Goal: Transaction & Acquisition: Book appointment/travel/reservation

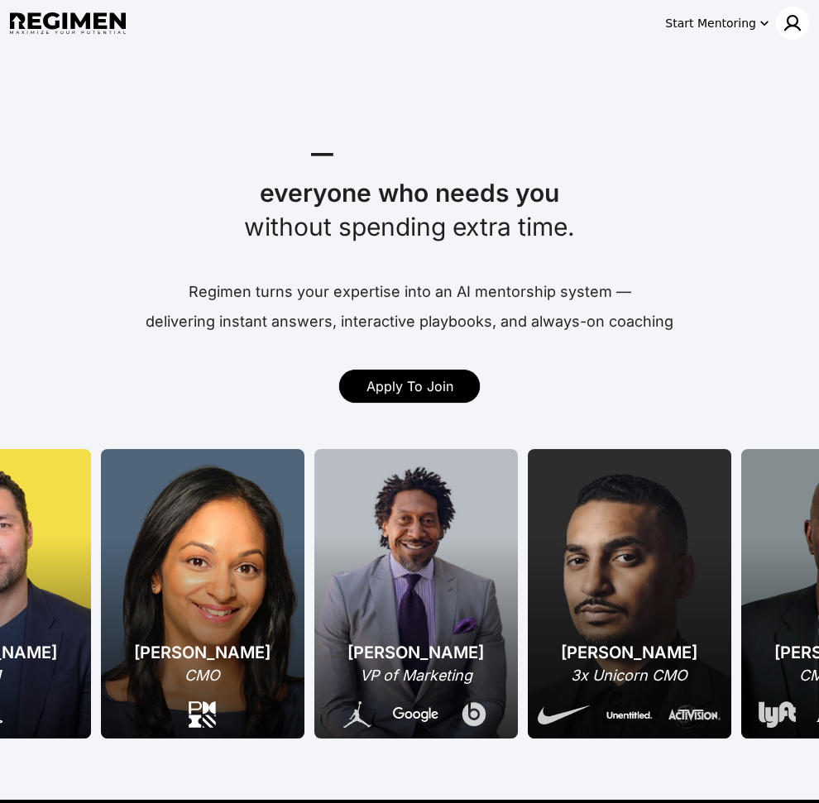
click at [791, 33] on div at bounding box center [792, 23] width 33 height 33
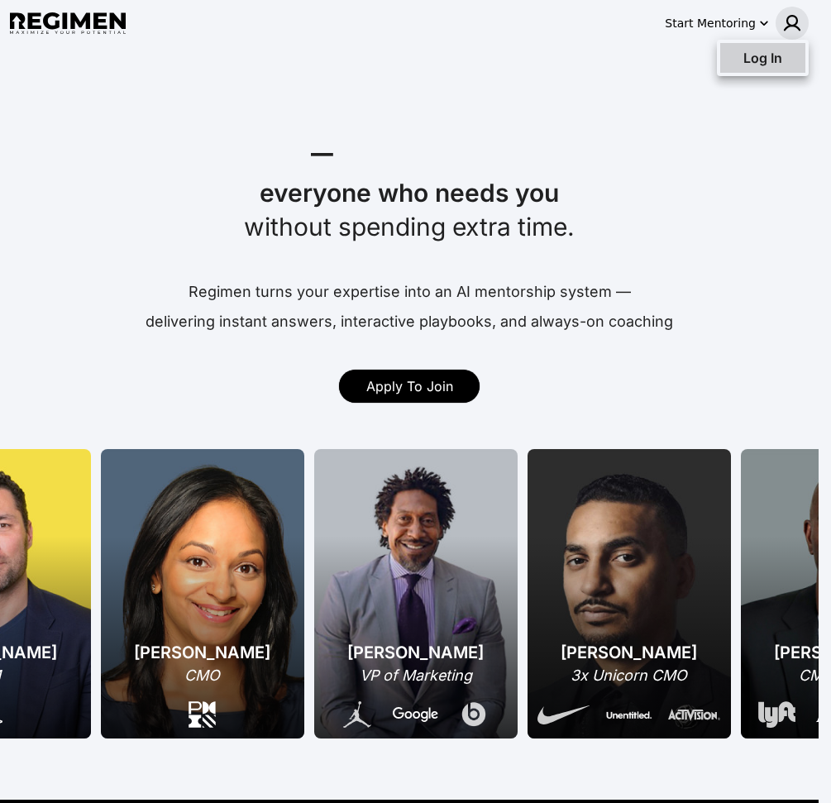
click at [759, 69] on div "Log In" at bounding box center [762, 58] width 85 height 30
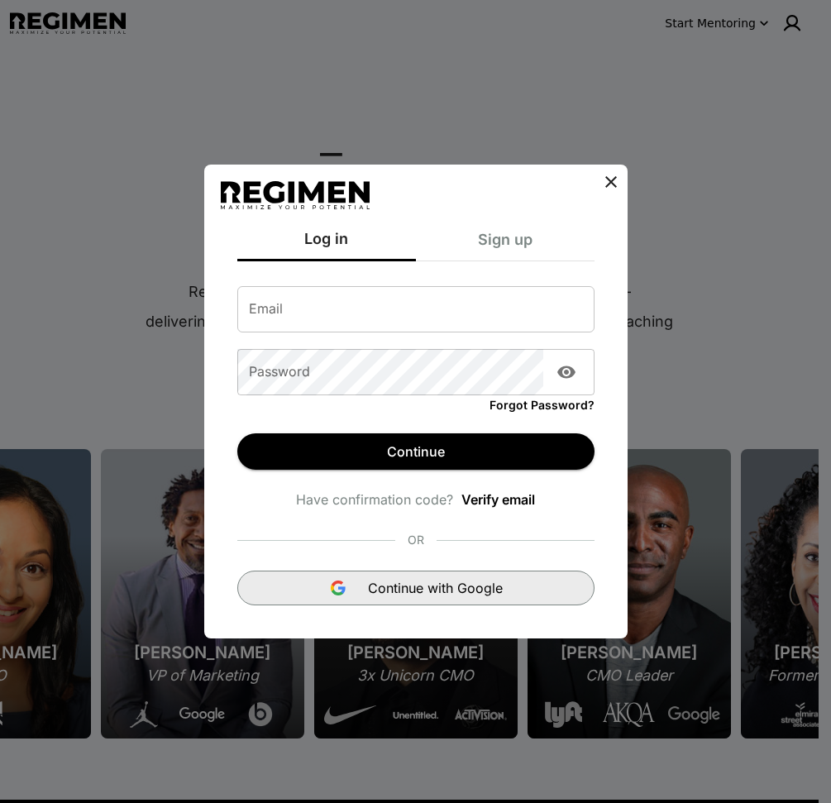
click at [395, 590] on span "Continue with Google" at bounding box center [435, 588] width 135 height 20
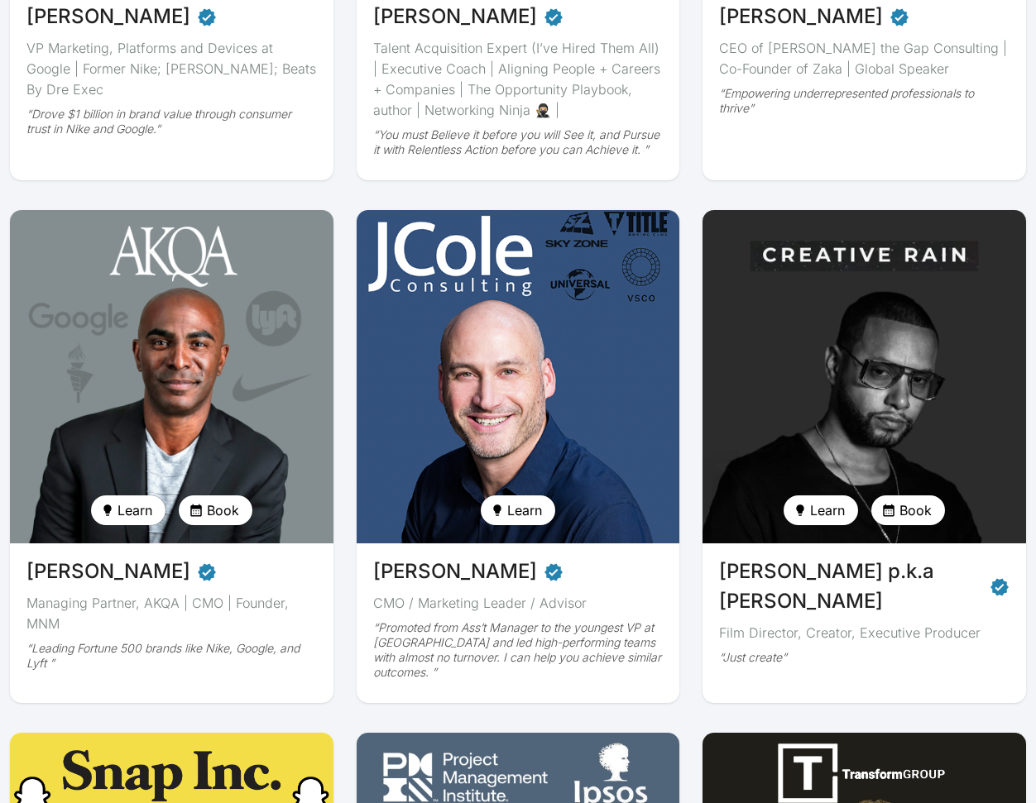
scroll to position [534, 0]
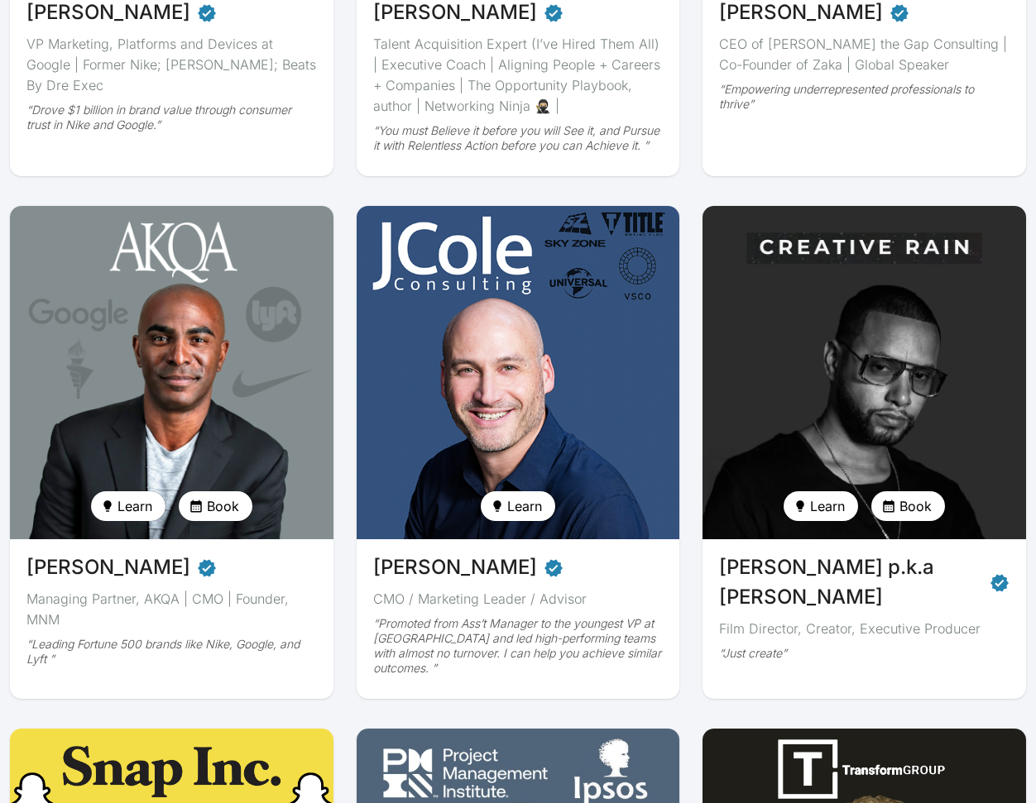
click at [781, 385] on img at bounding box center [863, 372] width 333 height 343
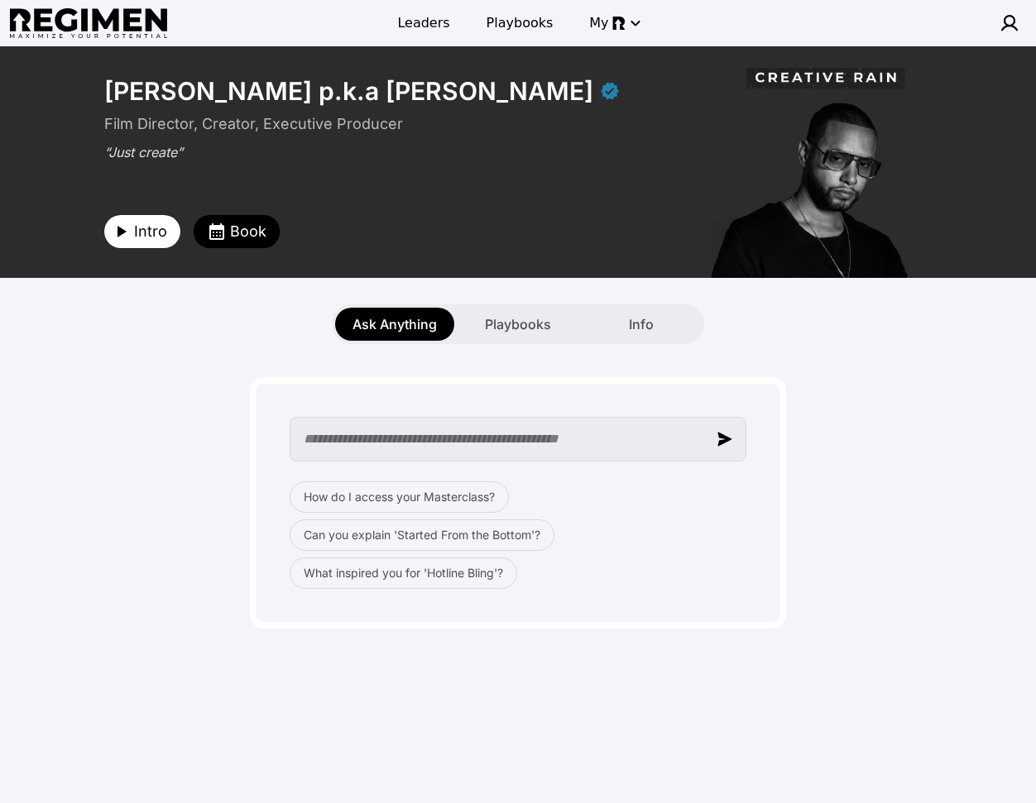
click at [474, 442] on input "text" at bounding box center [518, 439] width 457 height 45
click at [419, 452] on input "text" at bounding box center [518, 439] width 457 height 45
paste input "**********"
type input "**********"
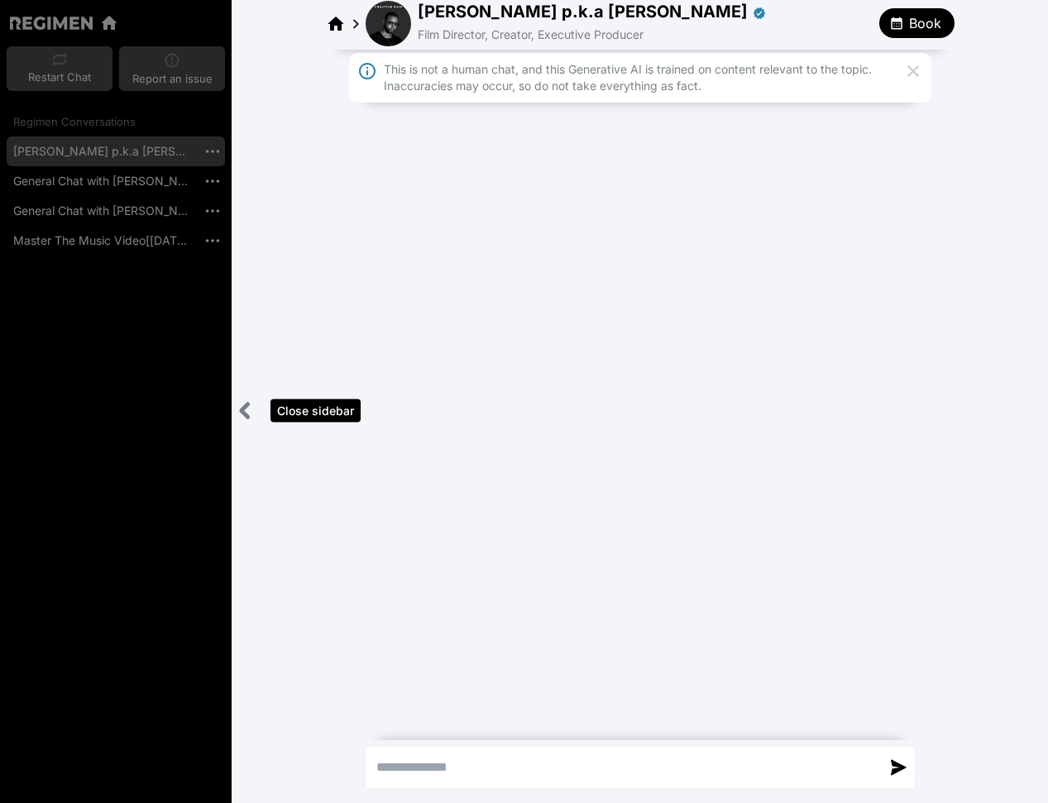
click at [243, 403] on icon "Close sidebar" at bounding box center [245, 410] width 21 height 21
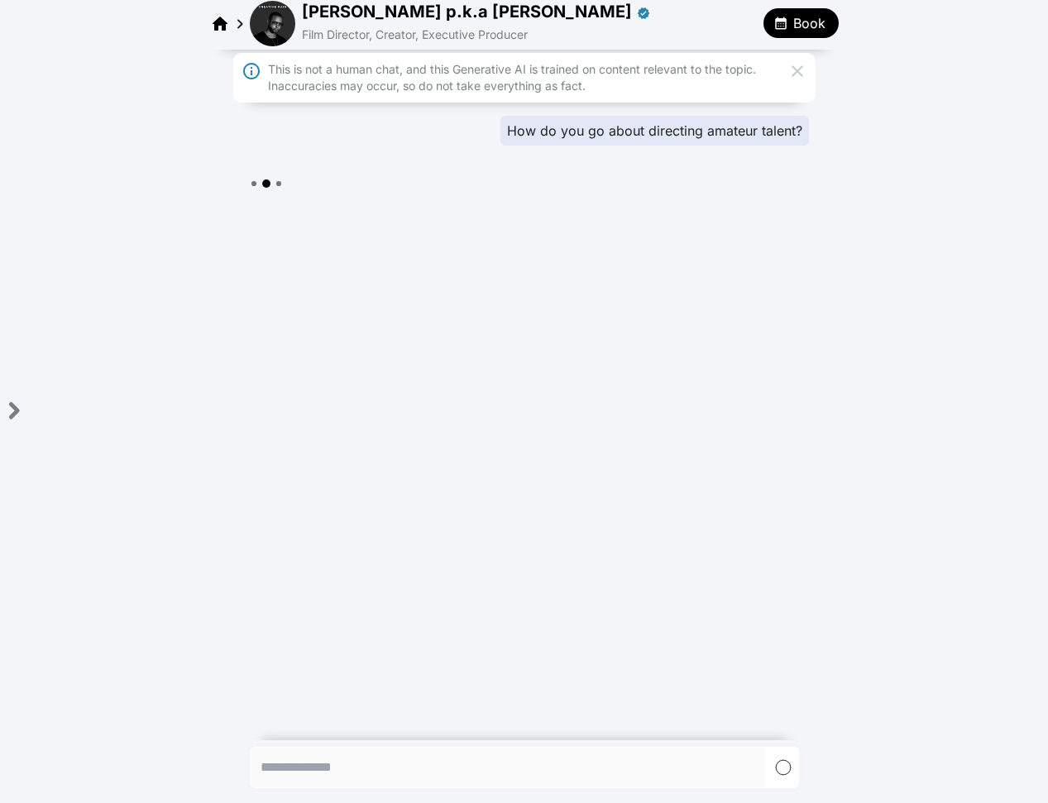
click at [800, 69] on icon at bounding box center [797, 71] width 20 height 20
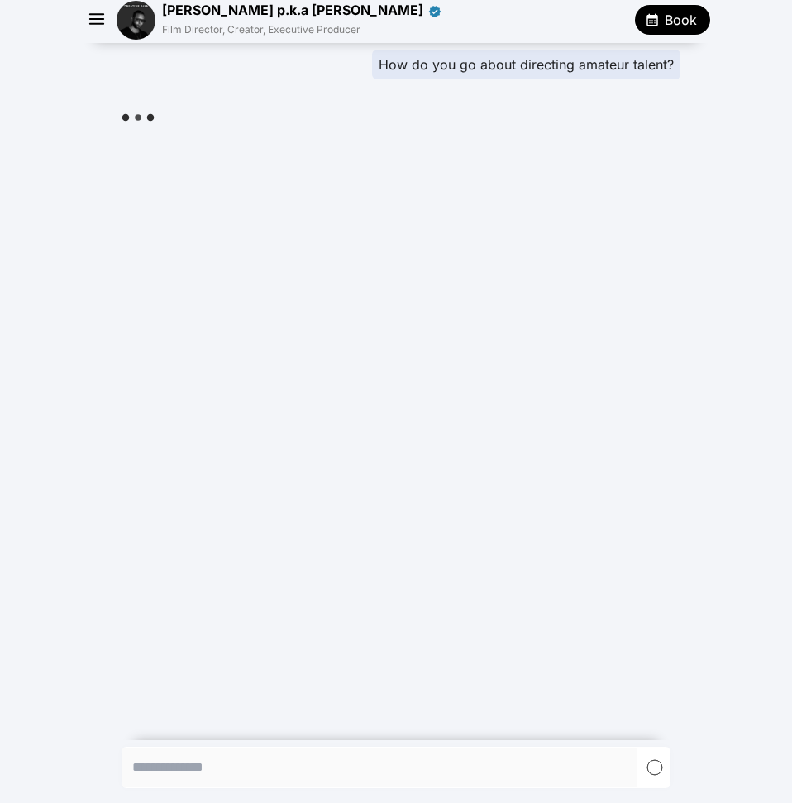
click at [668, 14] on span "Book" at bounding box center [681, 20] width 32 height 20
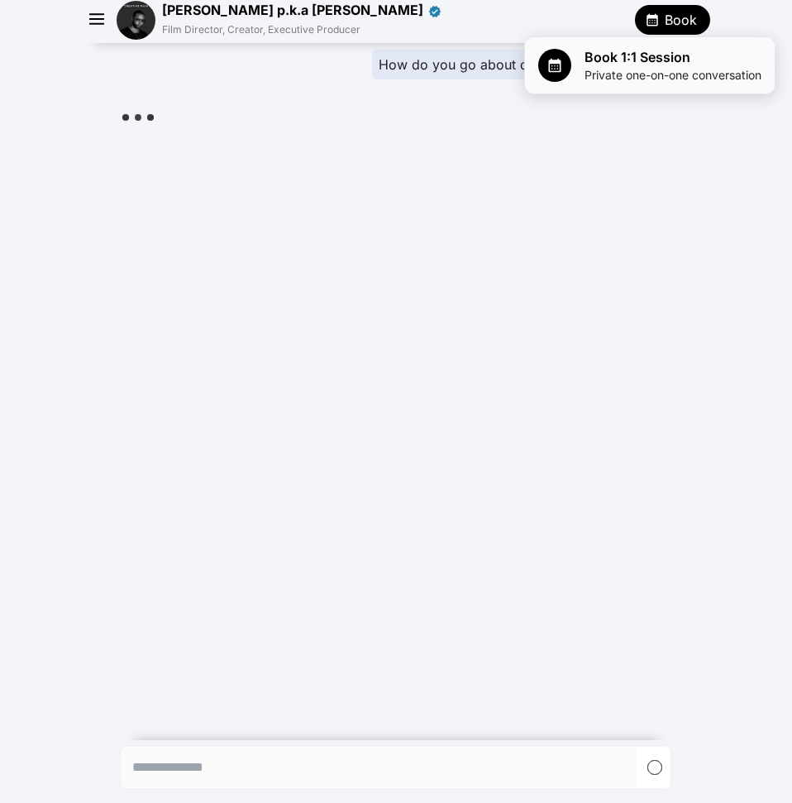
click at [668, 68] on span "Private one-on-one conversation" at bounding box center [673, 75] width 177 height 17
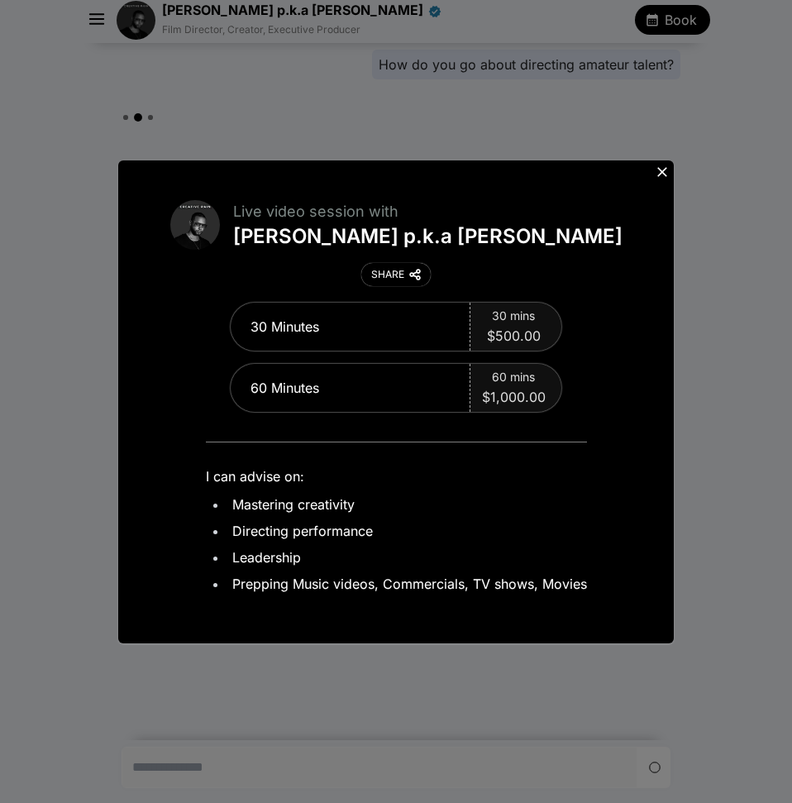
click at [660, 174] on icon at bounding box center [663, 172] width 10 height 10
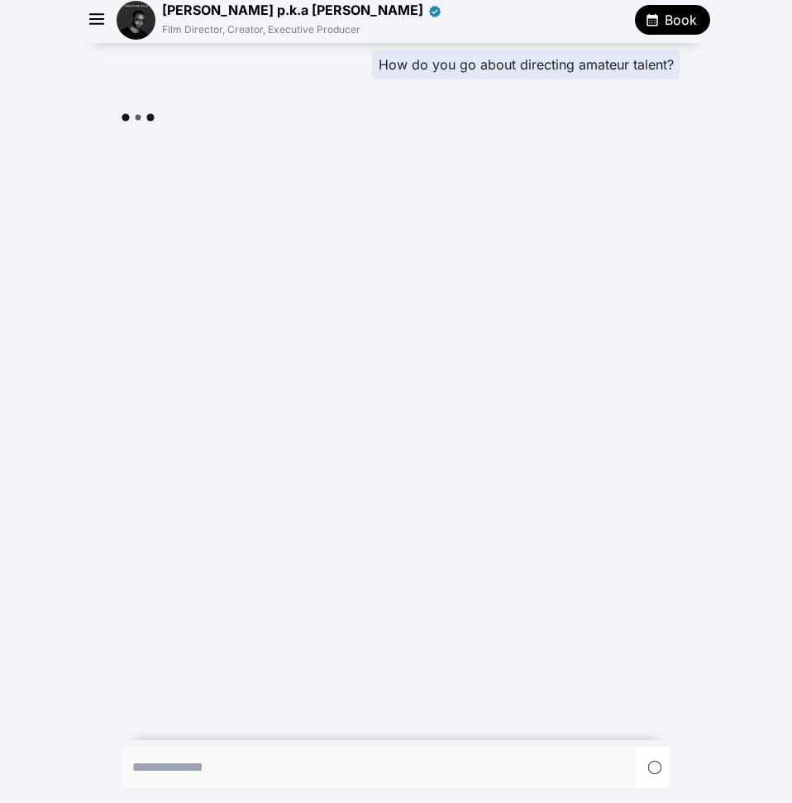
click at [604, 206] on div "How do you go about directing amateur talent?" at bounding box center [396, 388] width 792 height 691
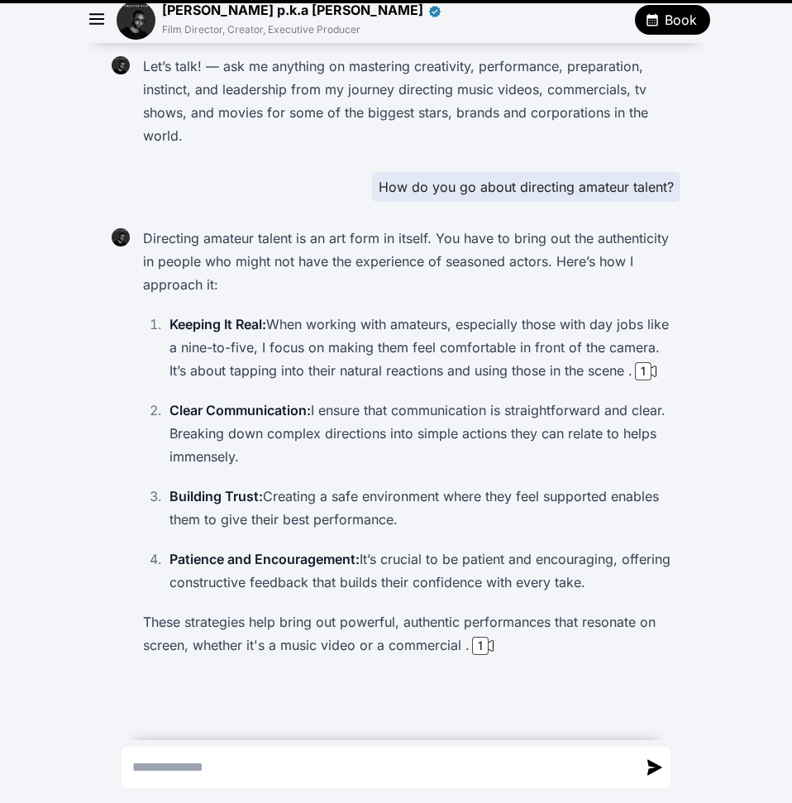
scroll to position [6, 0]
click at [635, 381] on div "1" at bounding box center [643, 371] width 17 height 18
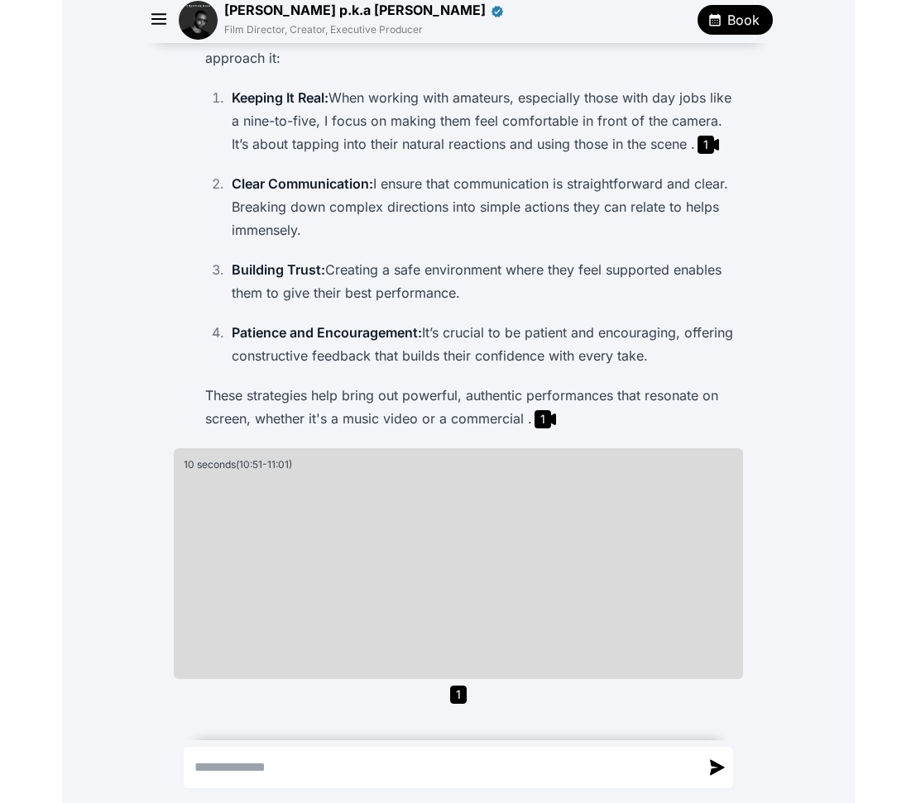
scroll to position [0, 0]
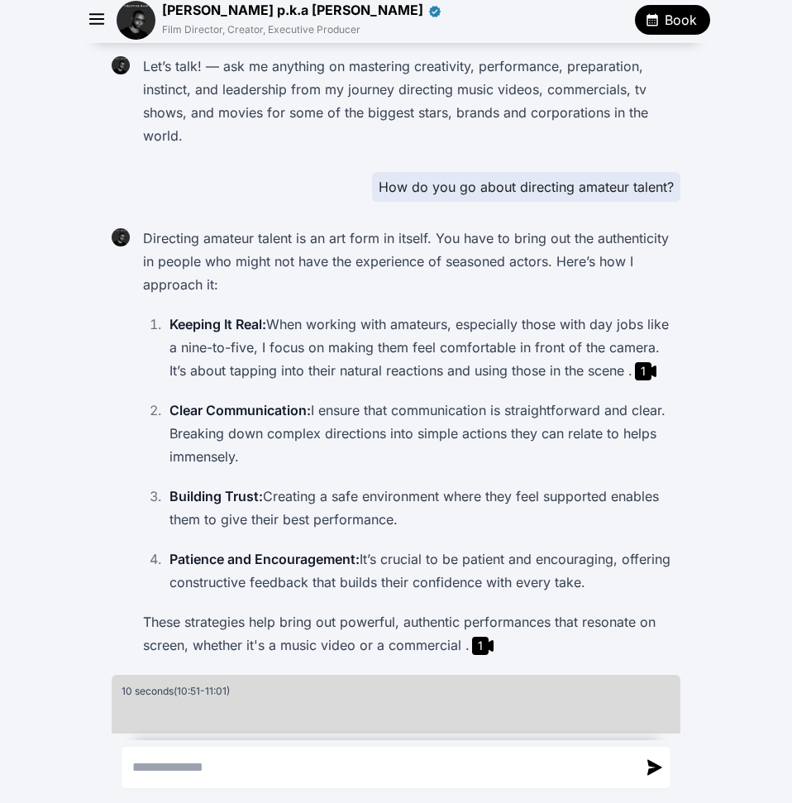
click at [151, 1] on div at bounding box center [136, 20] width 39 height 39
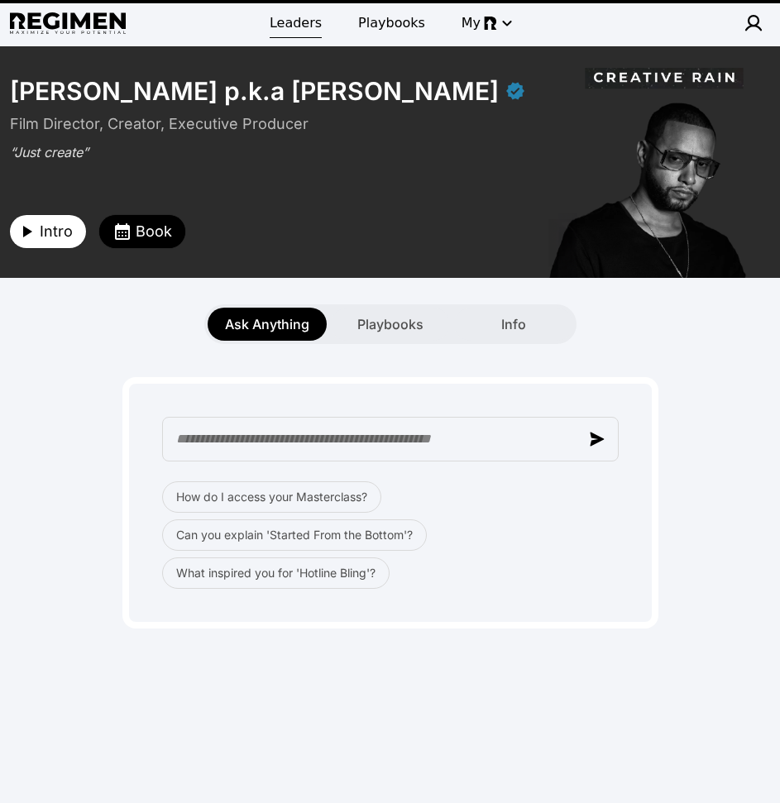
click at [313, 24] on span "Leaders" at bounding box center [296, 23] width 52 height 20
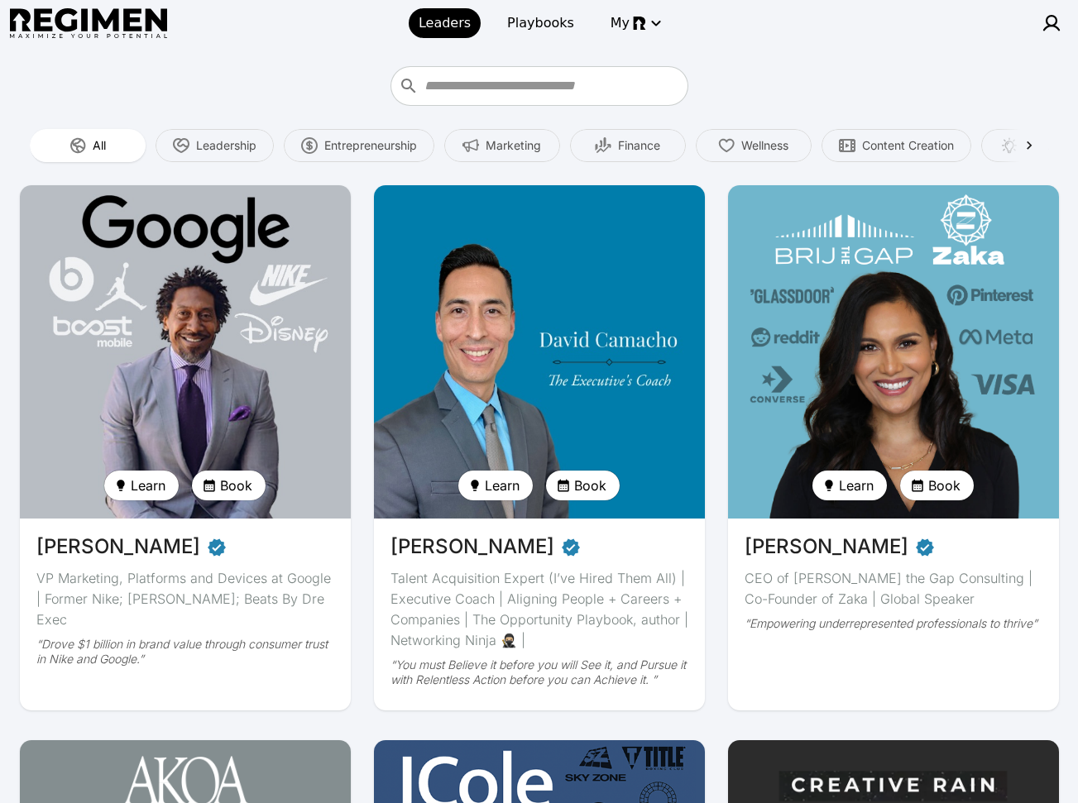
click at [830, 93] on div at bounding box center [539, 86] width 1039 height 40
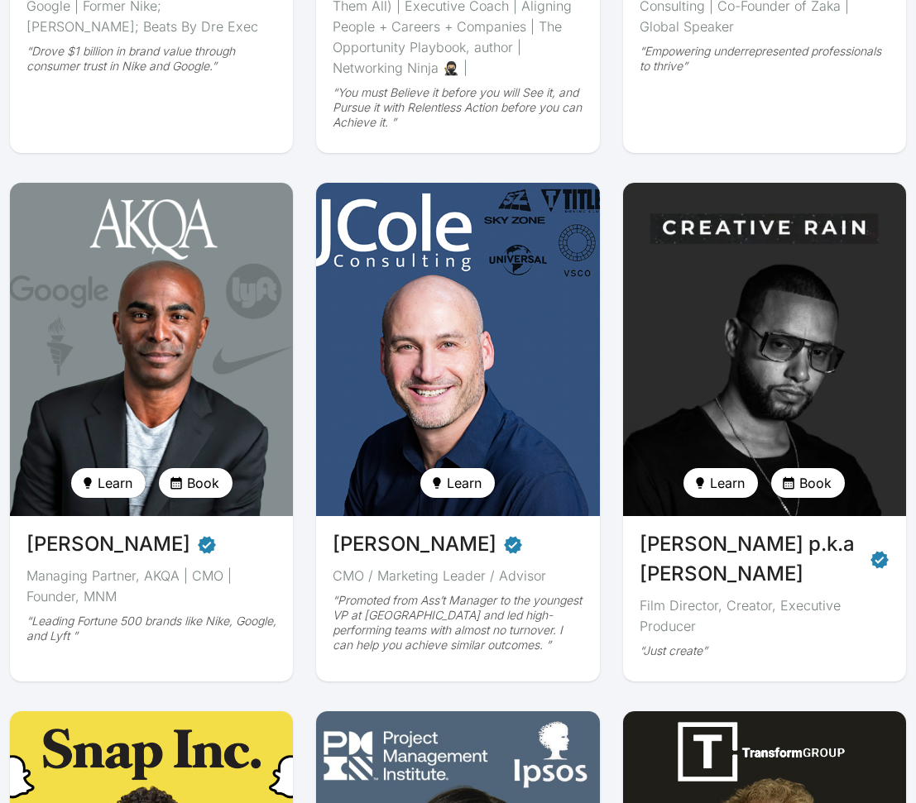
scroll to position [521, 0]
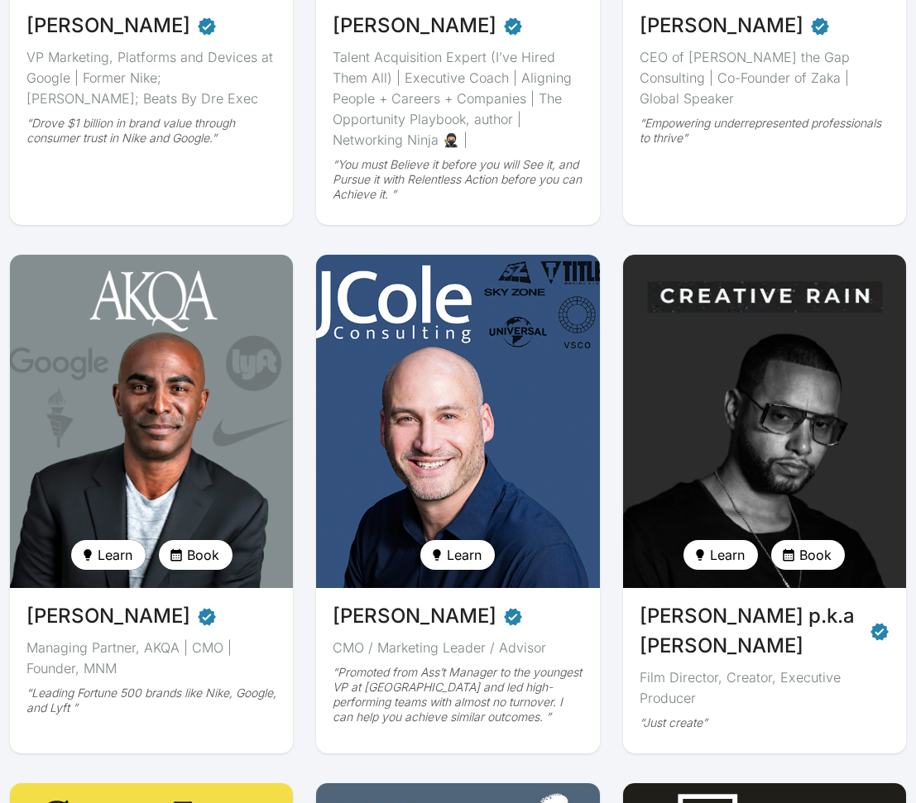
click at [741, 318] on img at bounding box center [765, 421] width 292 height 343
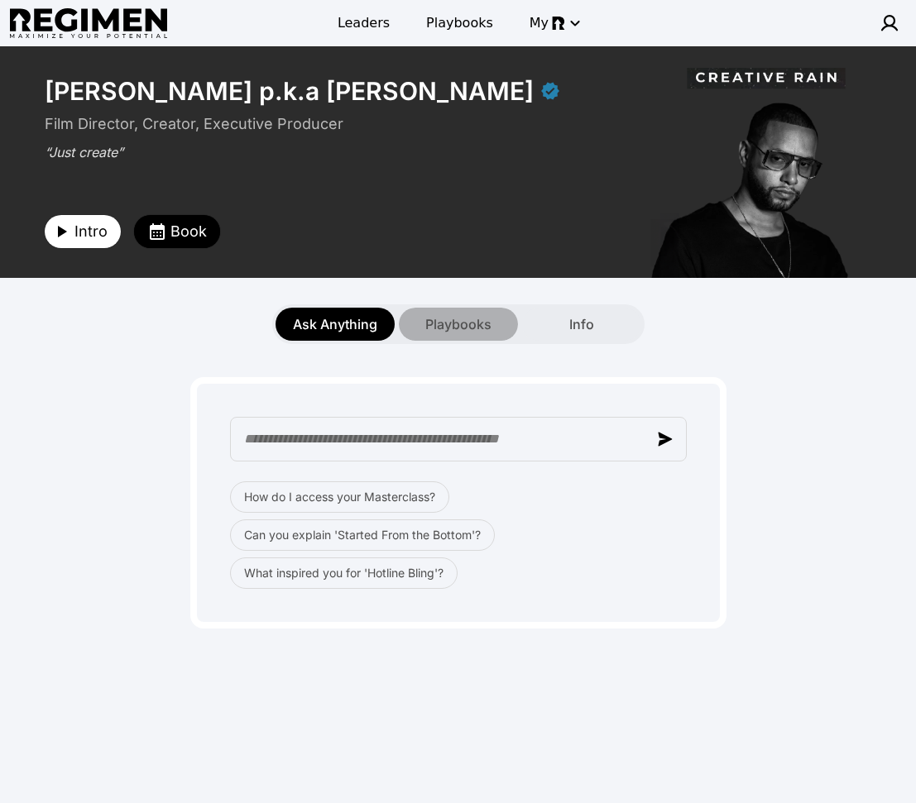
click at [454, 324] on span "Playbooks" at bounding box center [458, 324] width 66 height 20
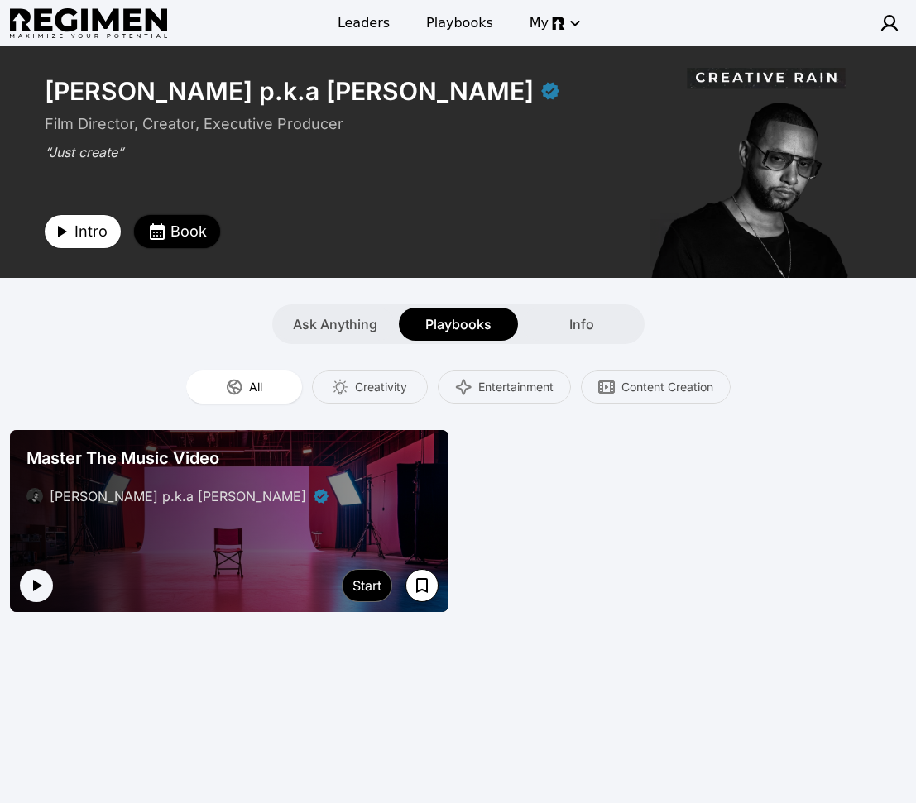
click at [175, 236] on span "Book" at bounding box center [188, 231] width 36 height 23
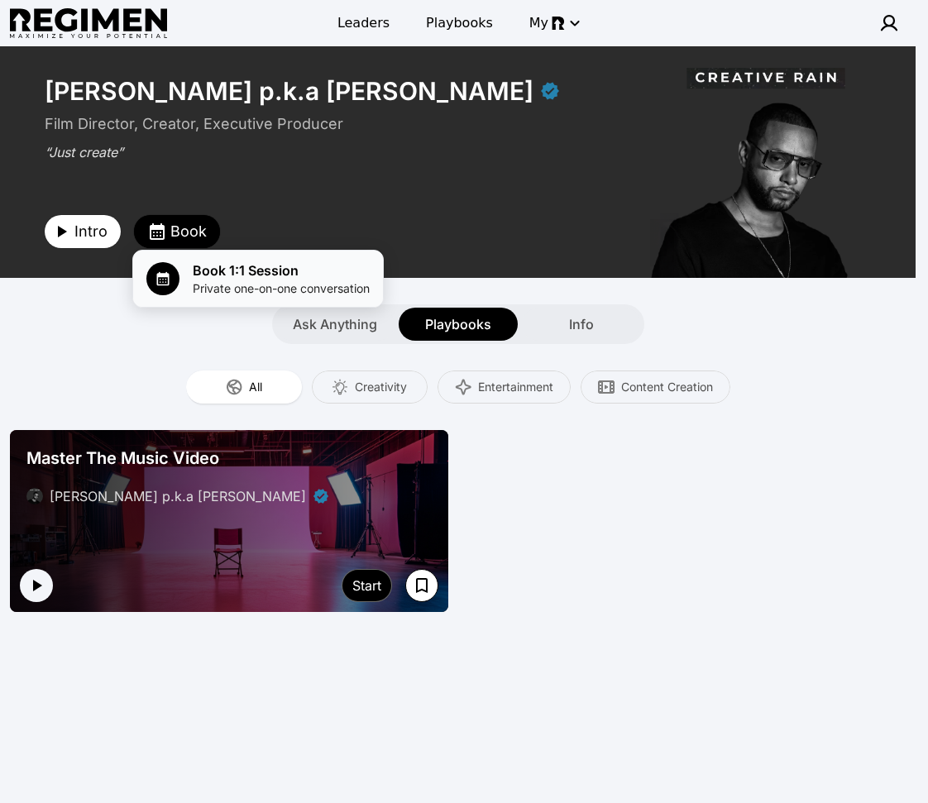
click at [211, 271] on span "Book 1:1 Session" at bounding box center [281, 271] width 177 height 20
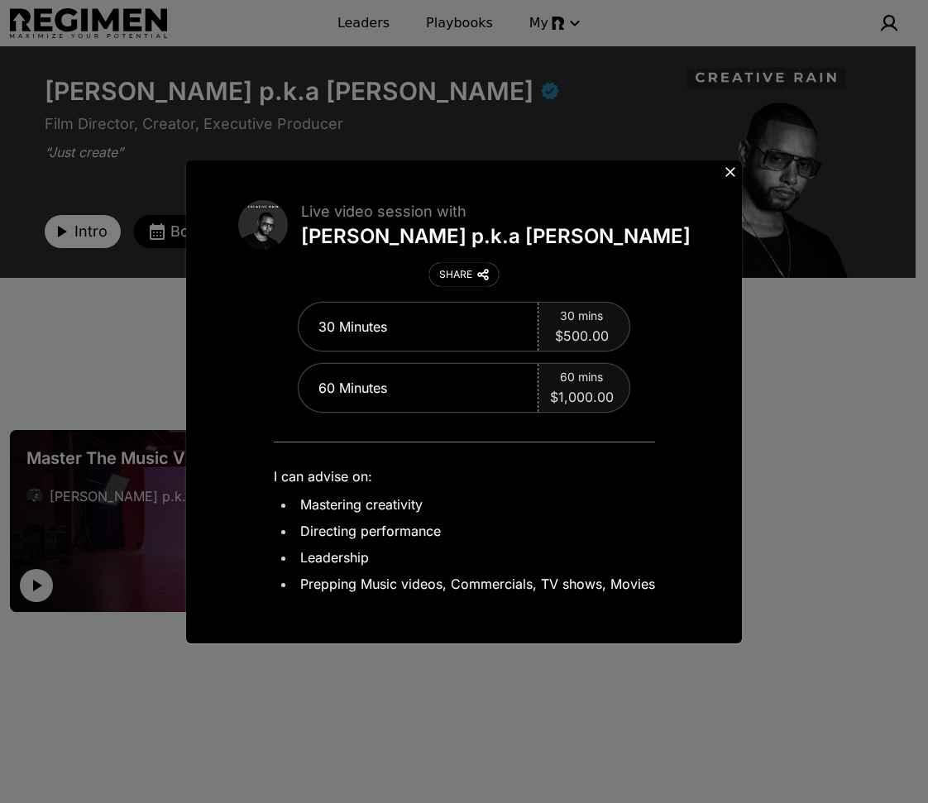
click at [727, 169] on icon at bounding box center [730, 172] width 10 height 10
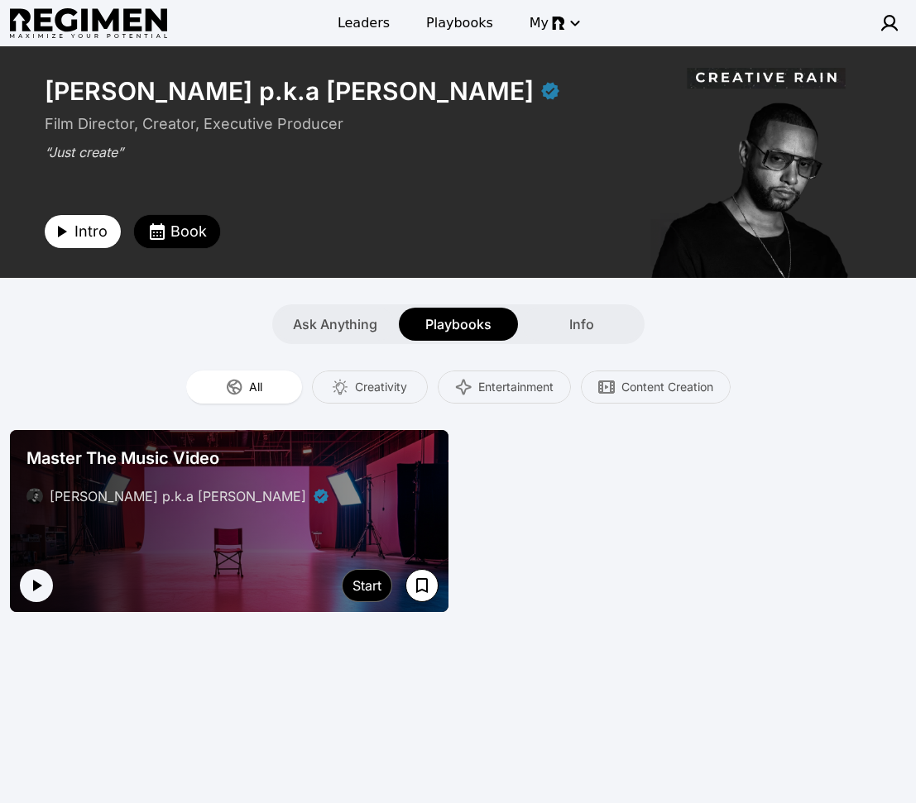
click at [115, 358] on div "All Creativity Entertainment Content Creation" at bounding box center [458, 387] width 916 height 86
click at [366, 323] on span "Ask Anything" at bounding box center [335, 324] width 84 height 20
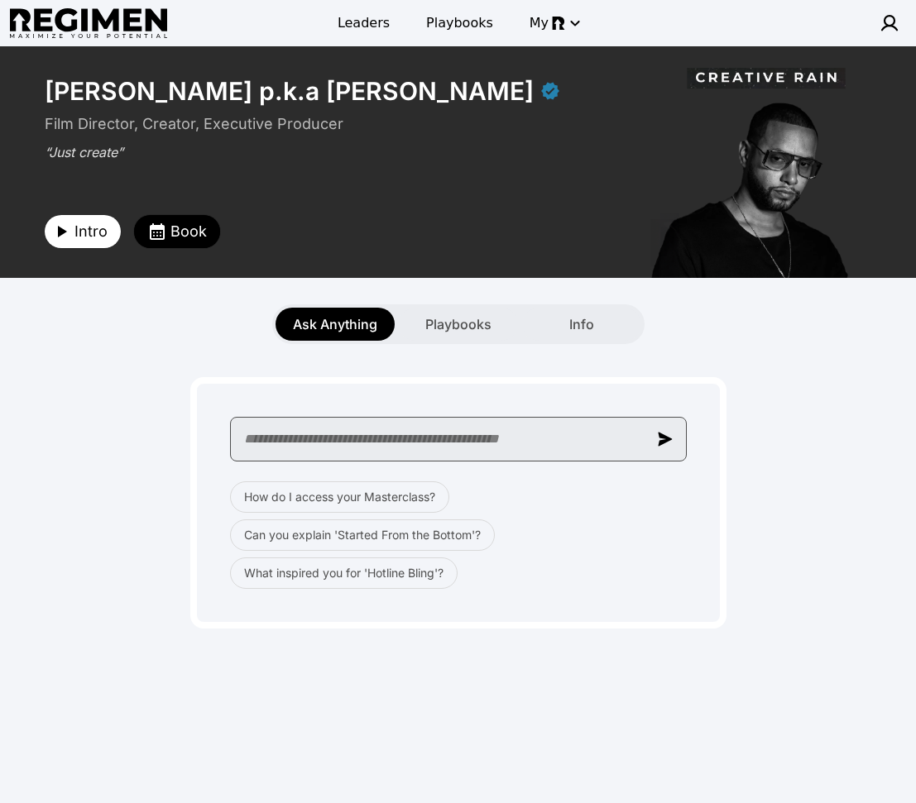
click at [355, 442] on input "text" at bounding box center [458, 439] width 457 height 45
paste input "**********"
drag, startPoint x: 354, startPoint y: 441, endPoint x: 409, endPoint y: 440, distance: 54.6
click at [355, 439] on input "**********" at bounding box center [458, 439] width 457 height 45
click at [516, 433] on input "**********" at bounding box center [458, 439] width 457 height 45
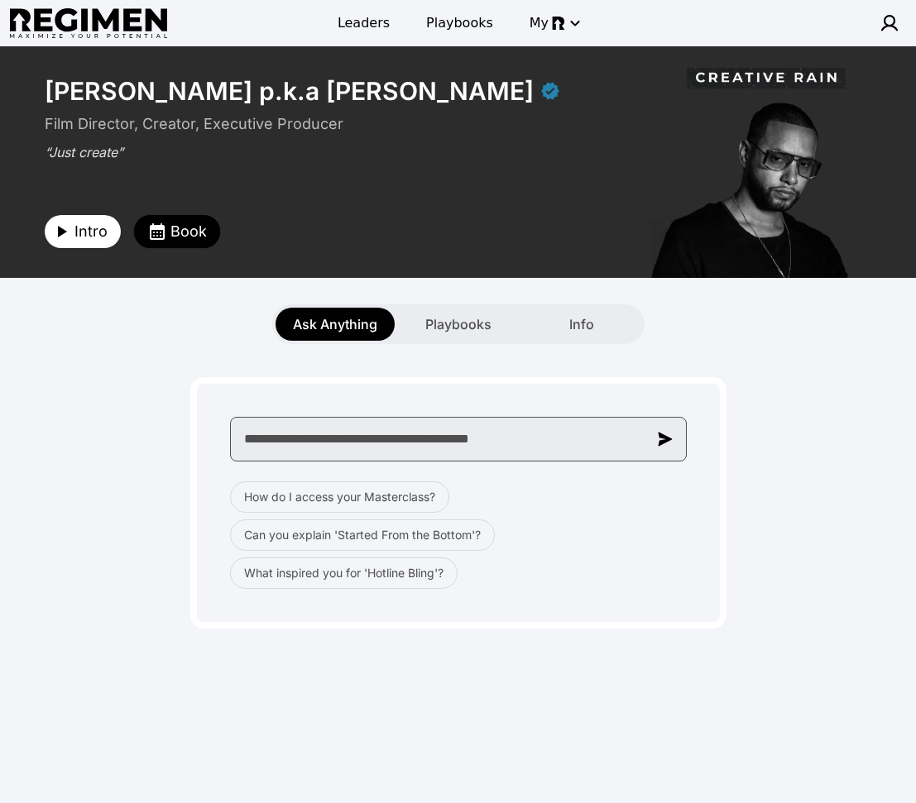
drag, startPoint x: 567, startPoint y: 446, endPoint x: 601, endPoint y: 433, distance: 36.1
click at [568, 446] on input "**********" at bounding box center [458, 439] width 457 height 45
type input "**********"
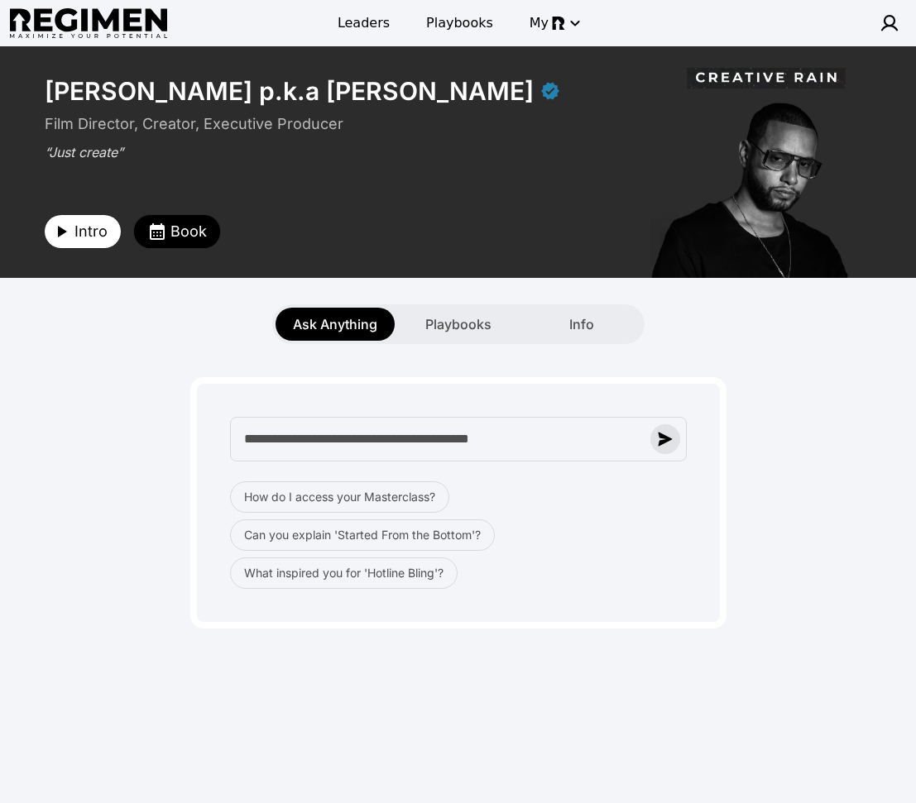
click at [662, 438] on img "button" at bounding box center [665, 439] width 15 height 15
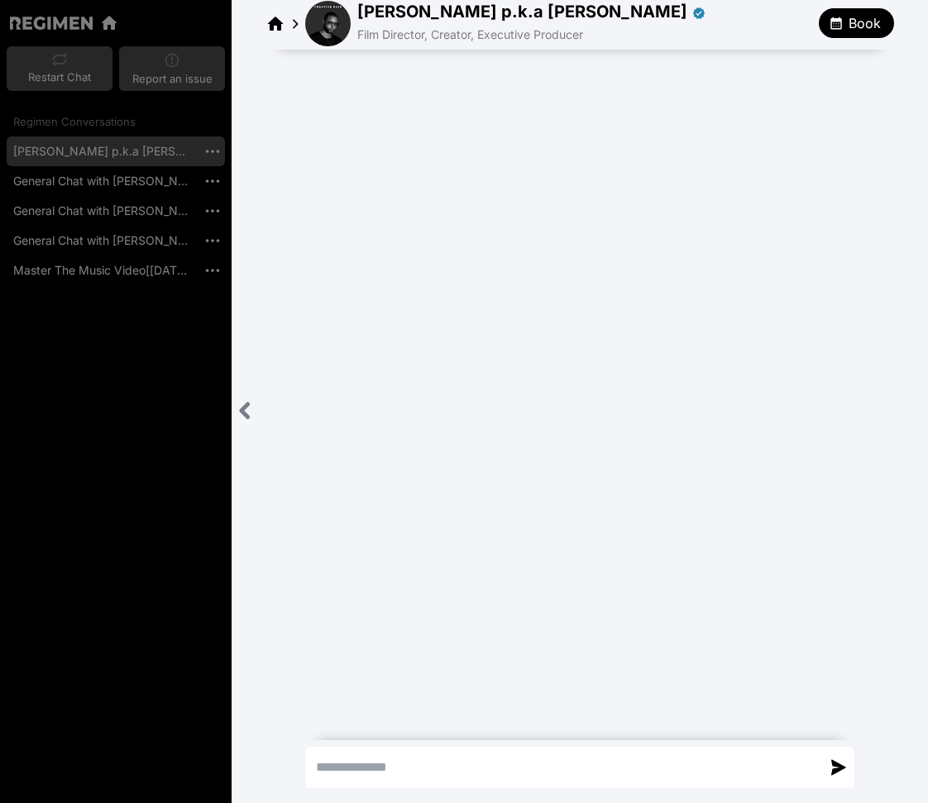
click at [243, 407] on icon "Close sidebar" at bounding box center [245, 410] width 7 height 13
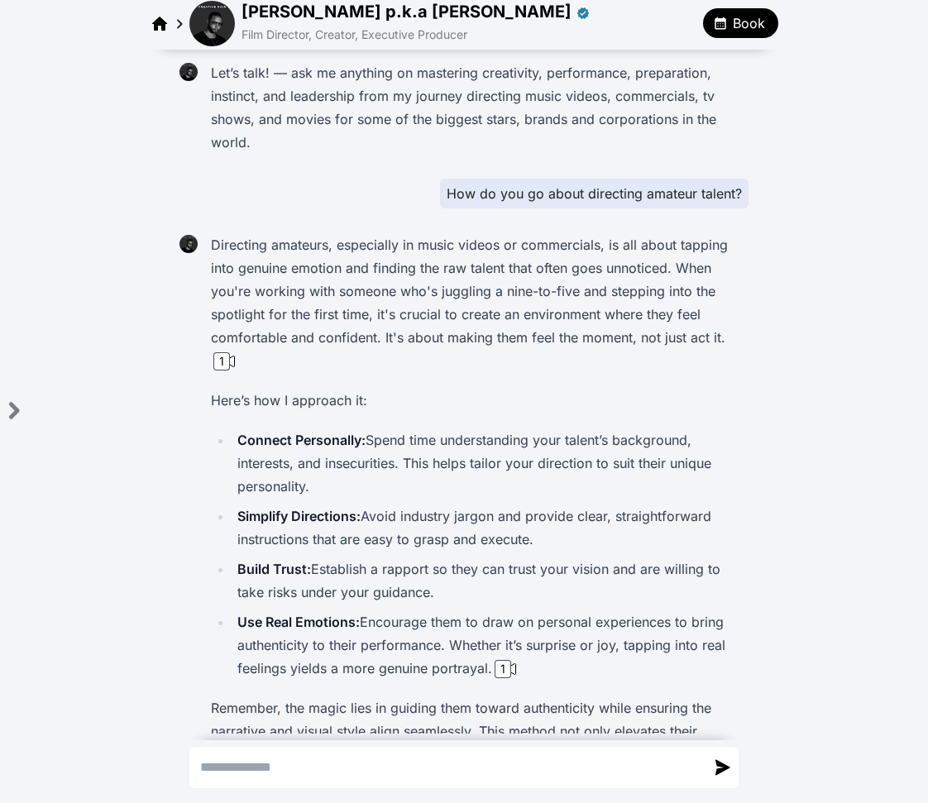
scroll to position [92, 0]
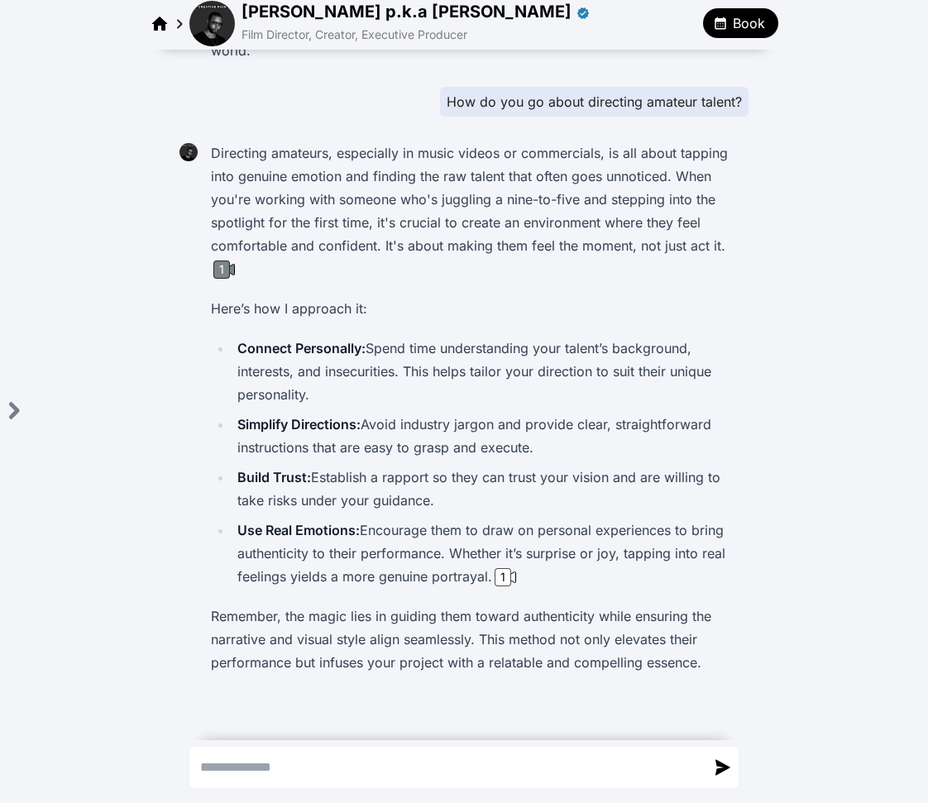
click at [221, 270] on div "1" at bounding box center [221, 270] width 17 height 18
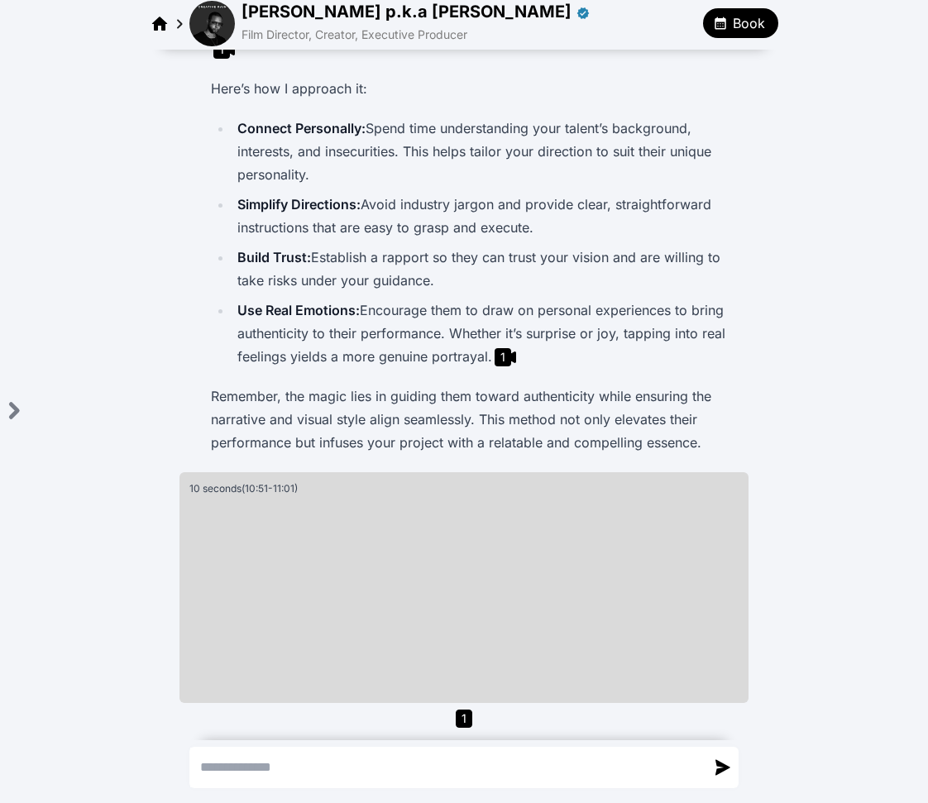
scroll to position [313, 0]
click at [232, 199] on li "Simplify Directions: Avoid industry jargon and provide clear, straightforward i…" at bounding box center [487, 215] width 510 height 46
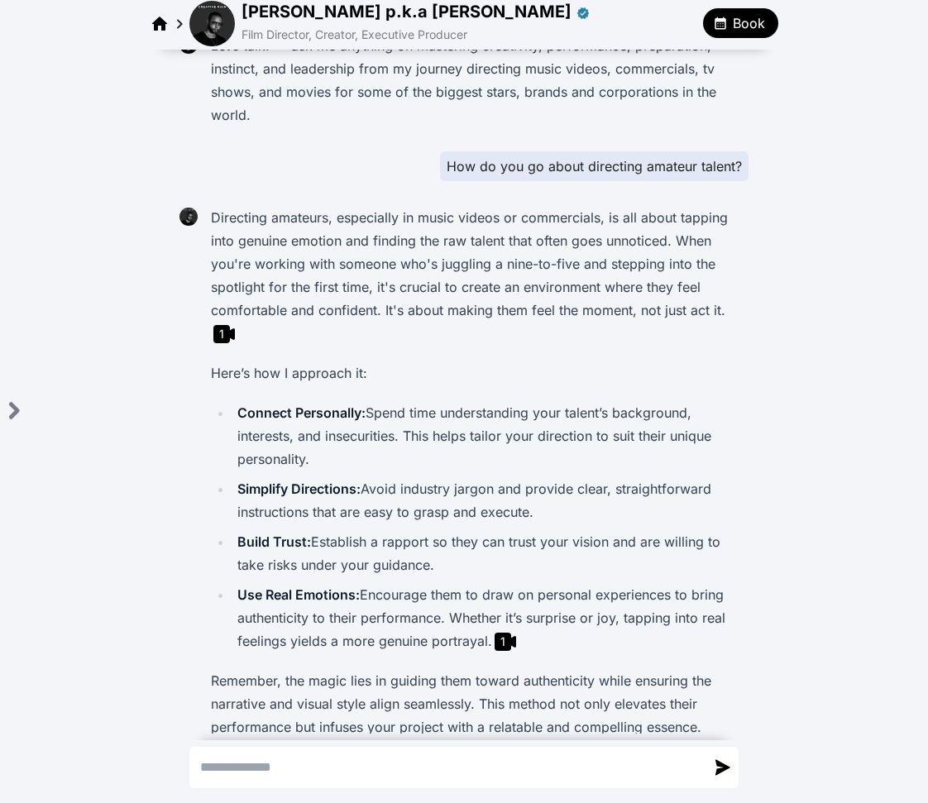
scroll to position [0, 0]
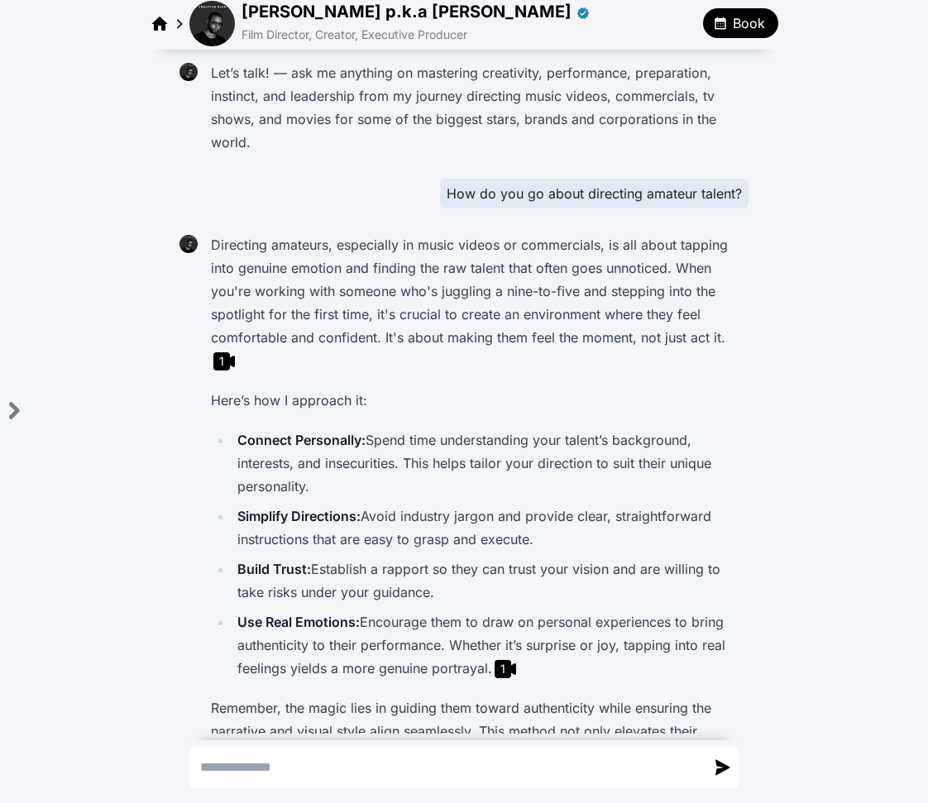
click at [199, 40] on img at bounding box center [211, 23] width 45 height 45
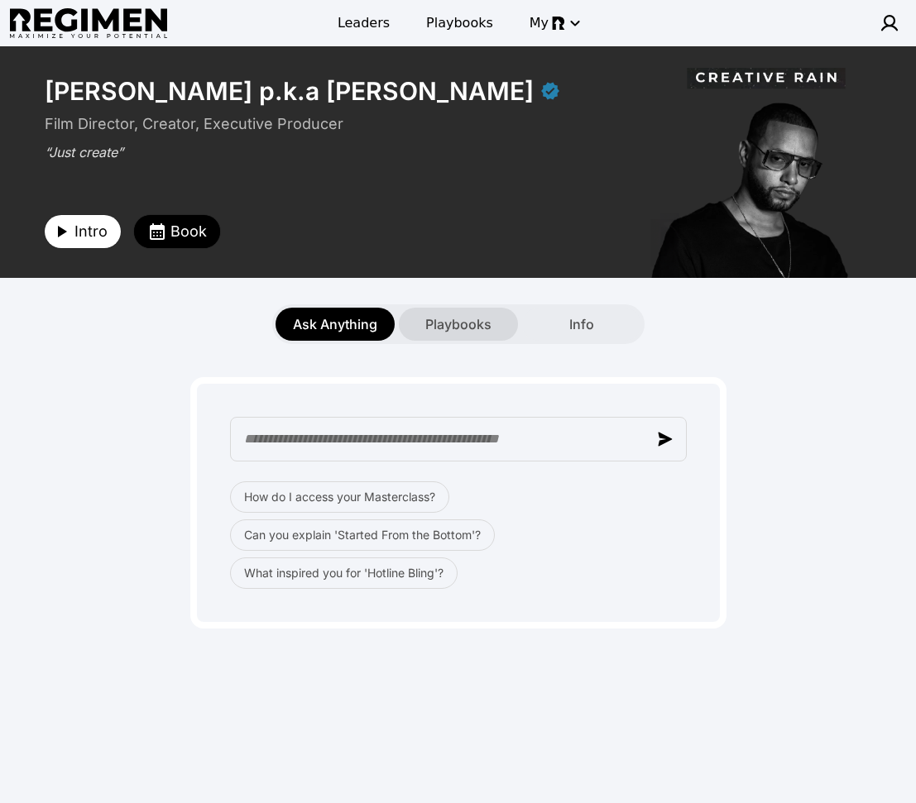
click at [467, 320] on span "Playbooks" at bounding box center [458, 324] width 66 height 20
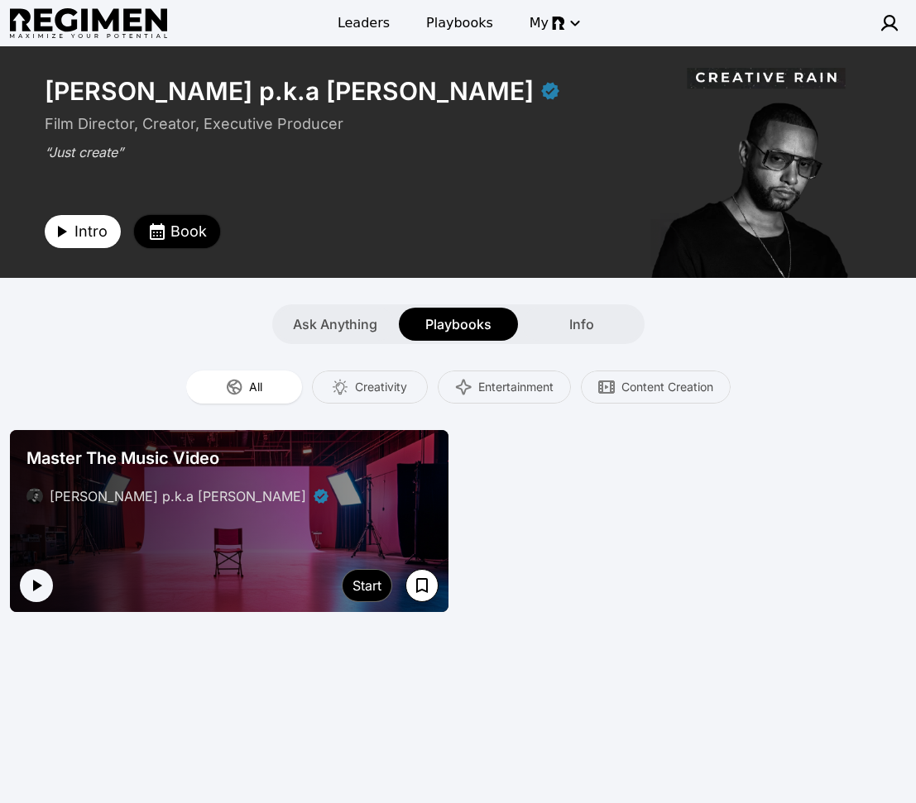
click at [172, 226] on span "Book" at bounding box center [188, 231] width 36 height 23
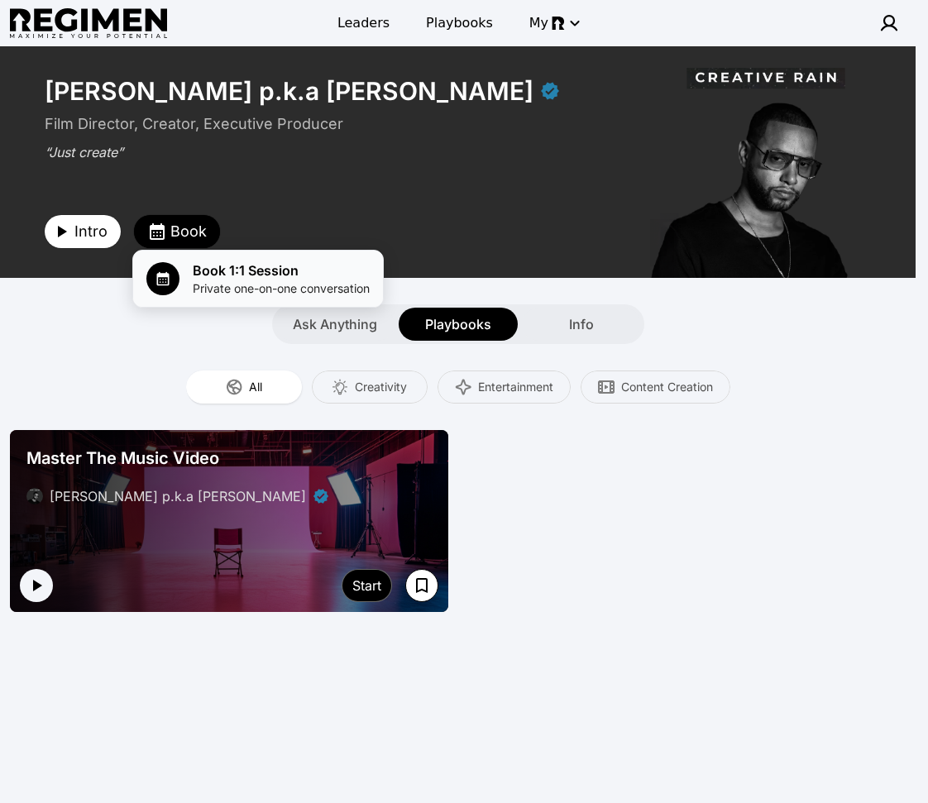
click at [190, 266] on div "Book 1:1 Session Private one-on-one conversation" at bounding box center [257, 279] width 223 height 36
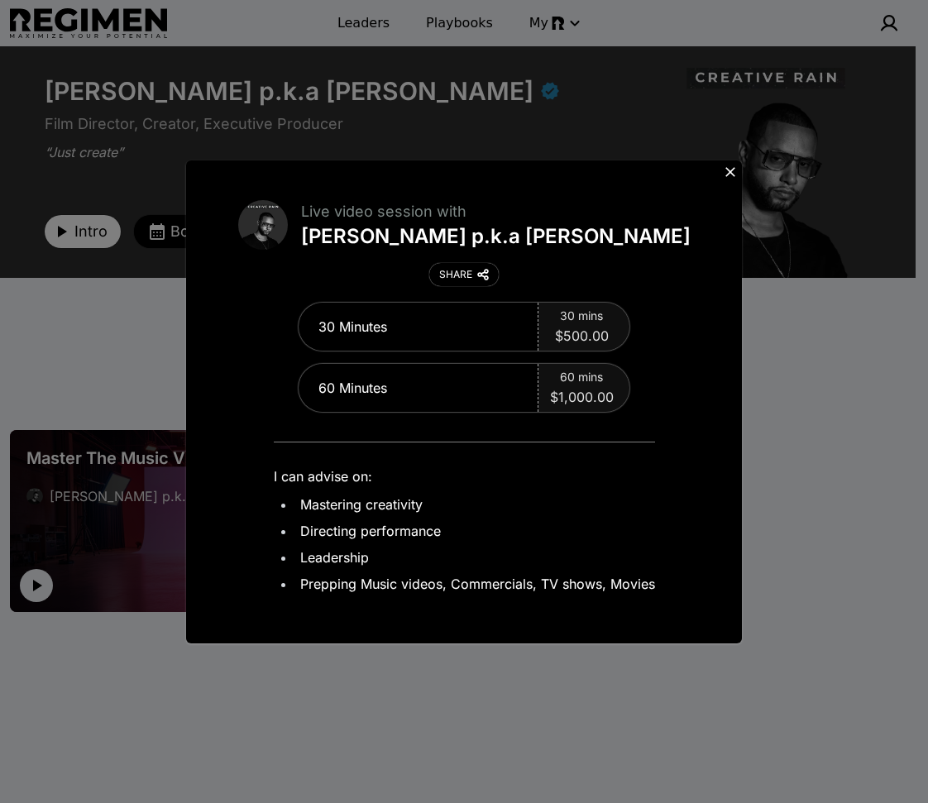
click at [733, 169] on icon at bounding box center [730, 172] width 10 height 10
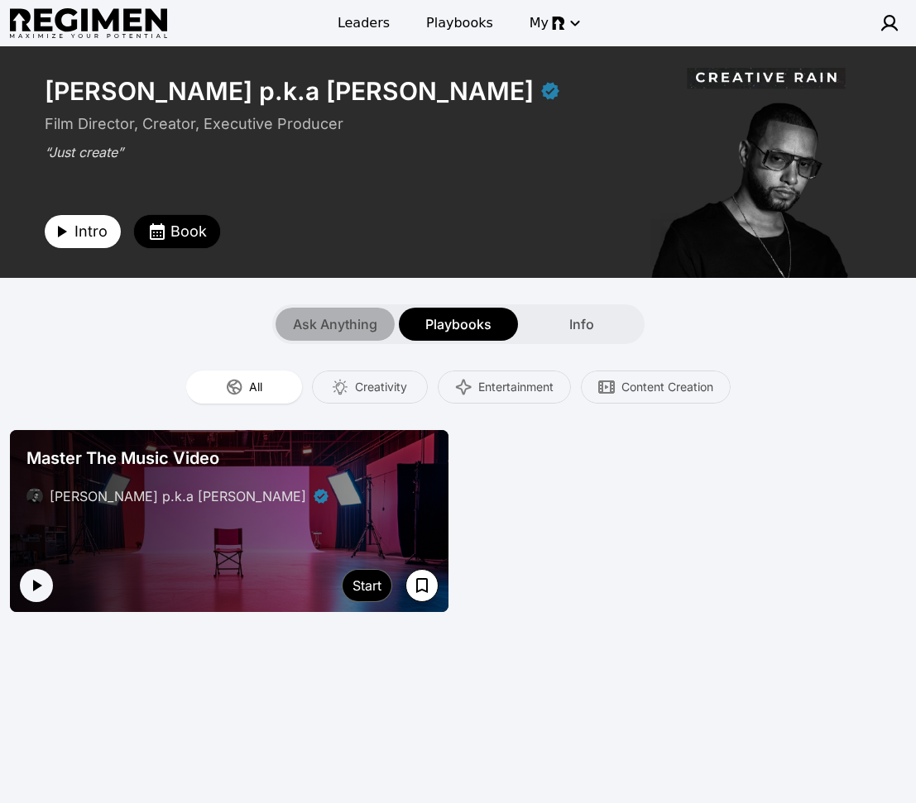
click at [346, 326] on span "Ask Anything" at bounding box center [335, 324] width 84 height 20
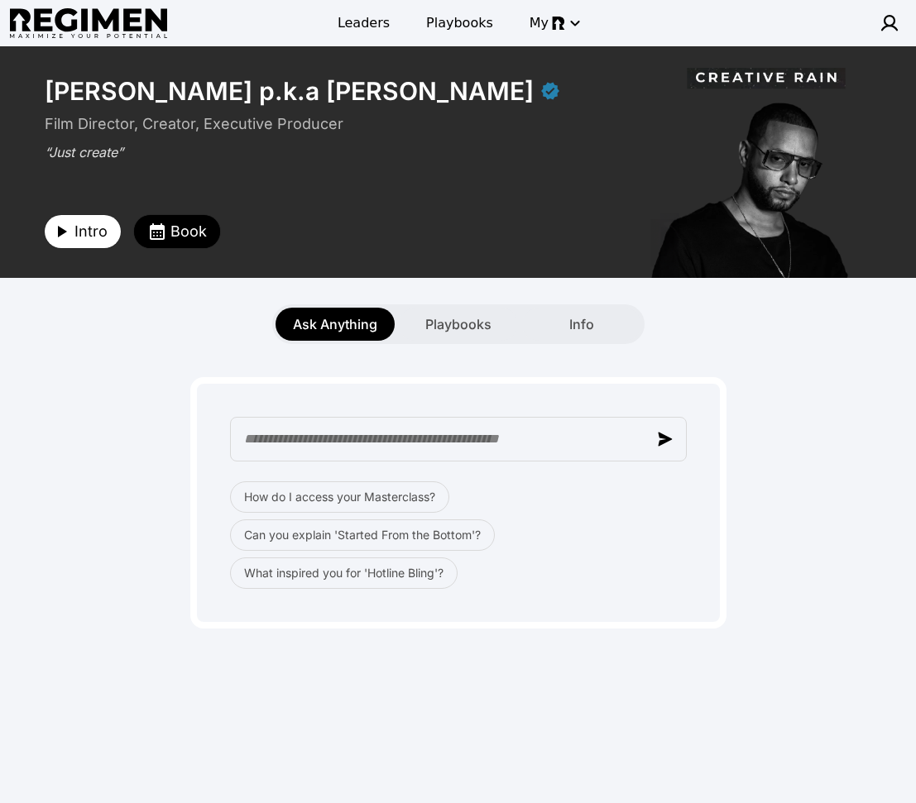
click at [218, 222] on div "Intro Book" at bounding box center [338, 208] width 587 height 79
click at [206, 232] on button "Book" at bounding box center [177, 231] width 86 height 33
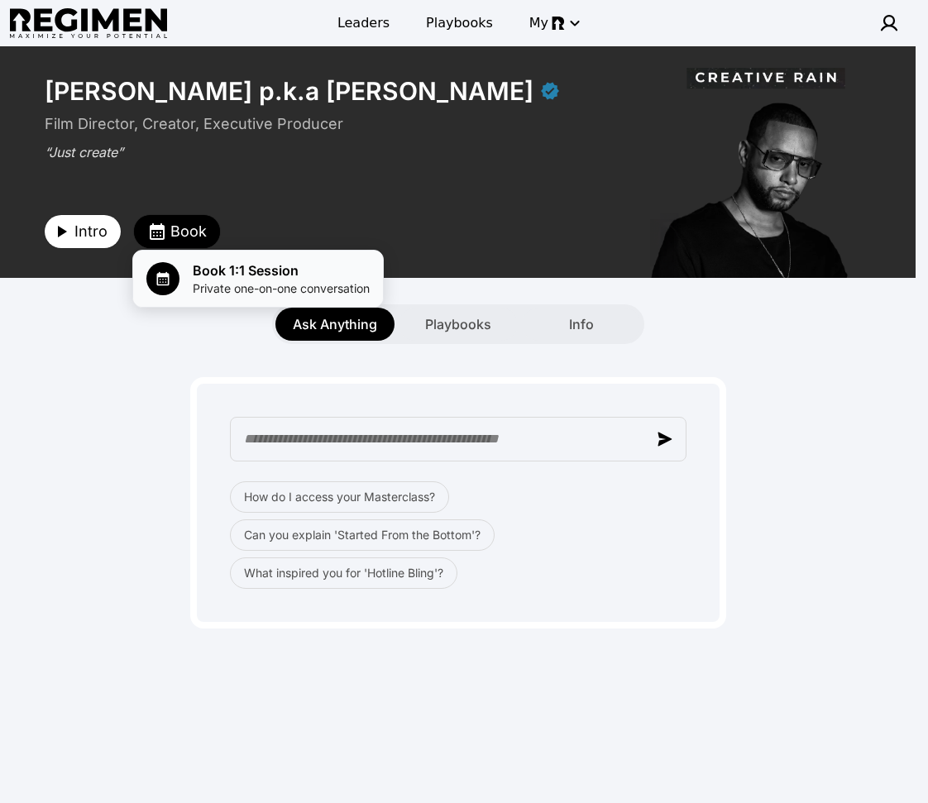
click at [330, 291] on span "Private one-on-one conversation" at bounding box center [281, 288] width 177 height 17
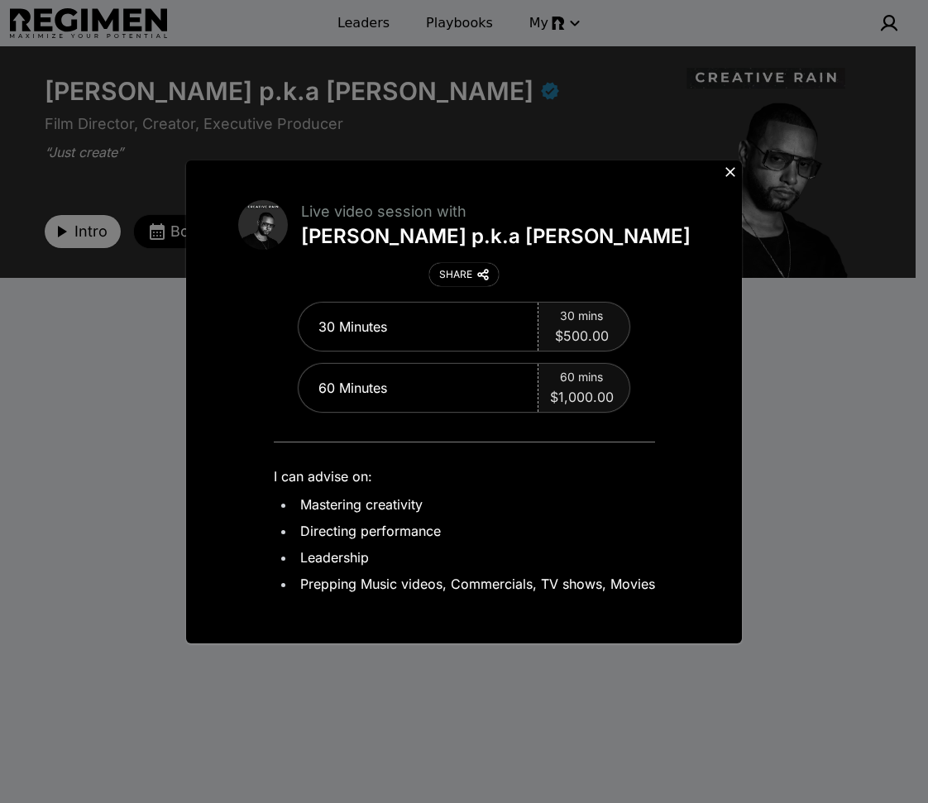
click at [733, 174] on icon at bounding box center [730, 172] width 10 height 10
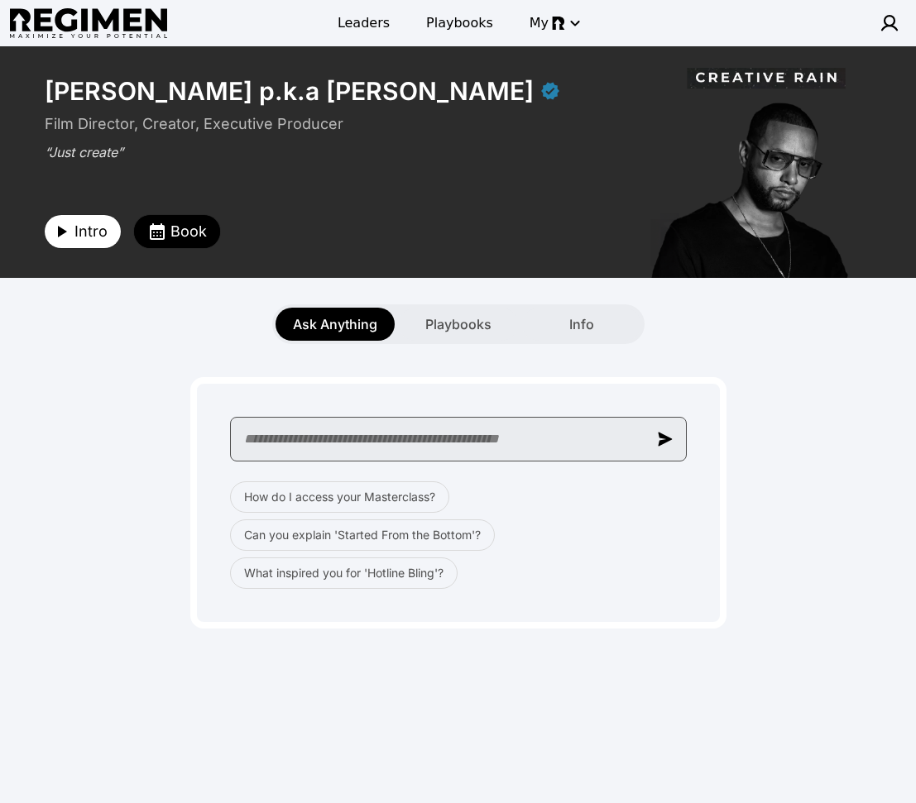
click at [368, 450] on input "text" at bounding box center [458, 439] width 457 height 45
paste input "**********"
type input "**********"
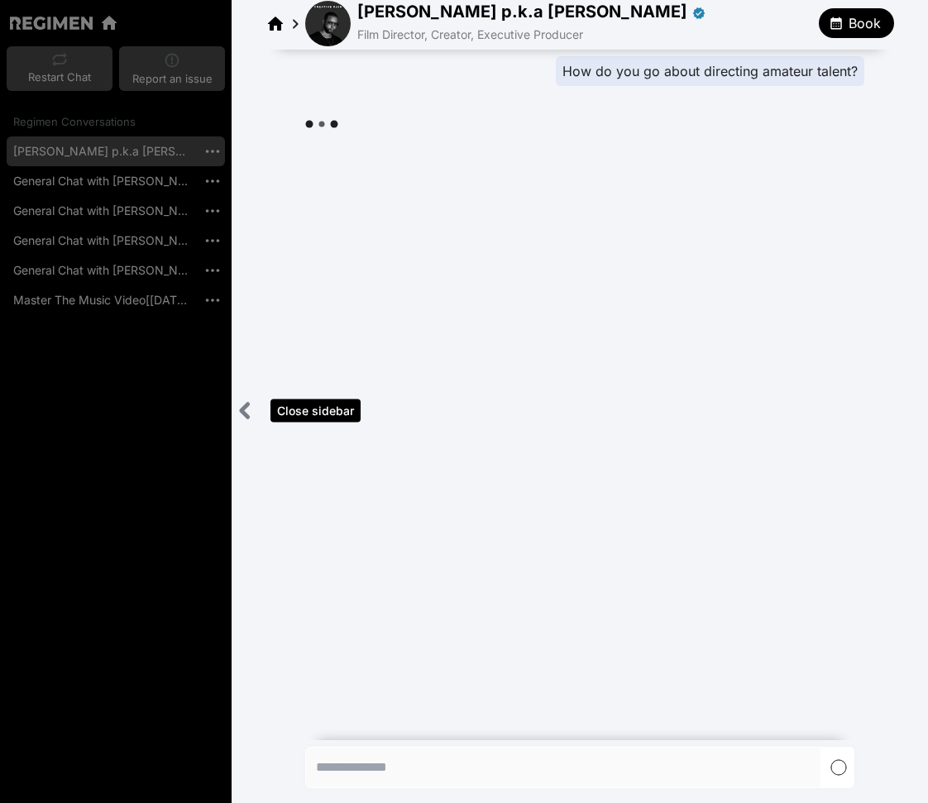
click at [237, 411] on icon "Close sidebar" at bounding box center [245, 410] width 21 height 21
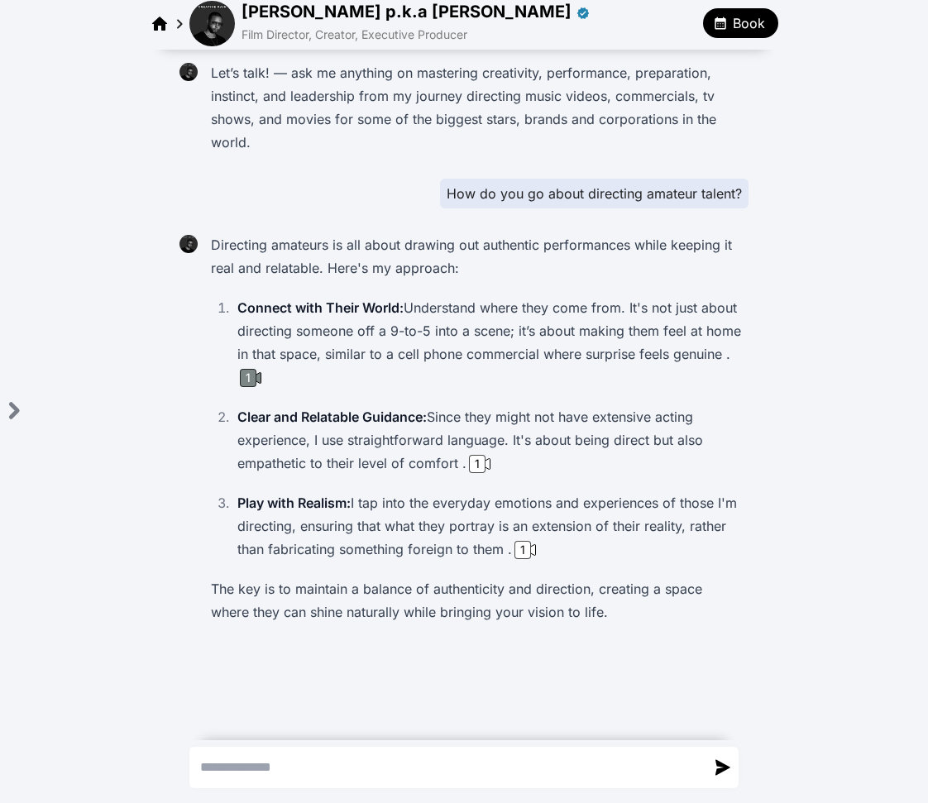
click at [256, 375] on div "1" at bounding box center [248, 378] width 17 height 18
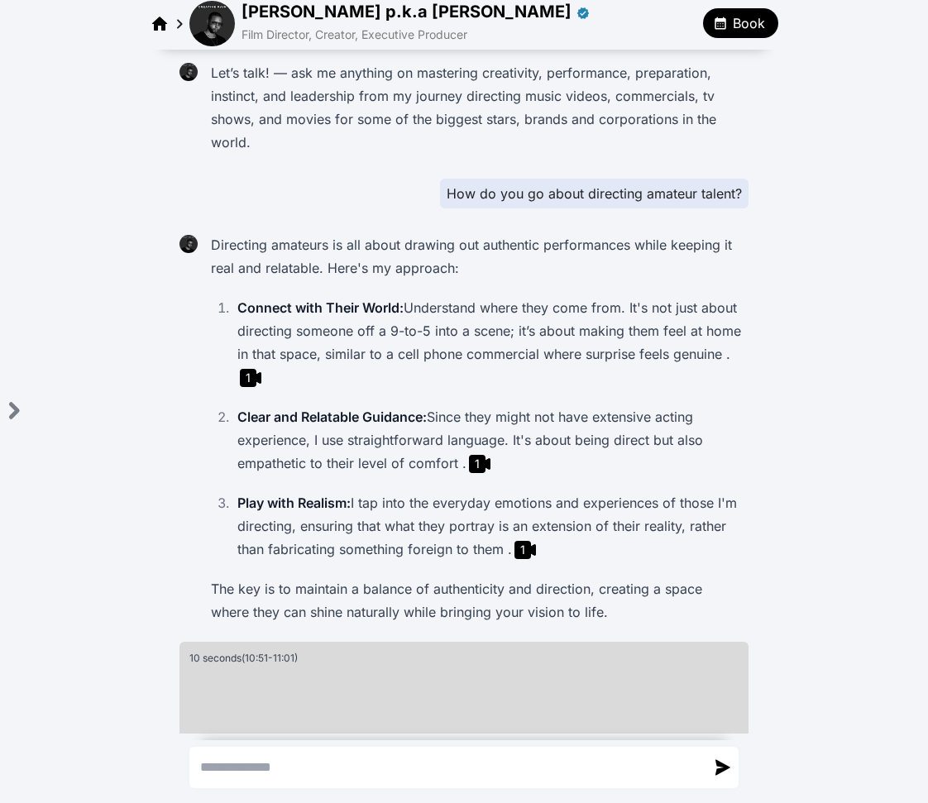
scroll to position [222, 0]
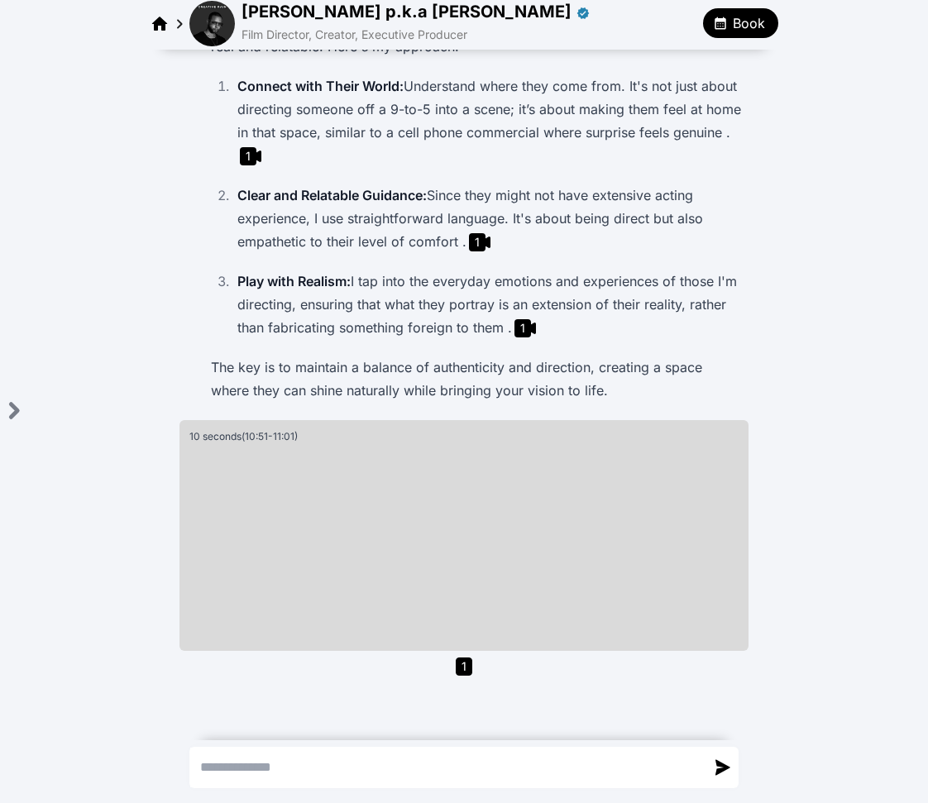
drag, startPoint x: 172, startPoint y: 80, endPoint x: 180, endPoint y: 55, distance: 26.9
click at [173, 79] on div "Let’s talk! — ask me anything on mastering creativity, performance, preparation…" at bounding box center [464, 282] width 582 height 902
click at [194, 44] on div at bounding box center [211, 23] width 45 height 45
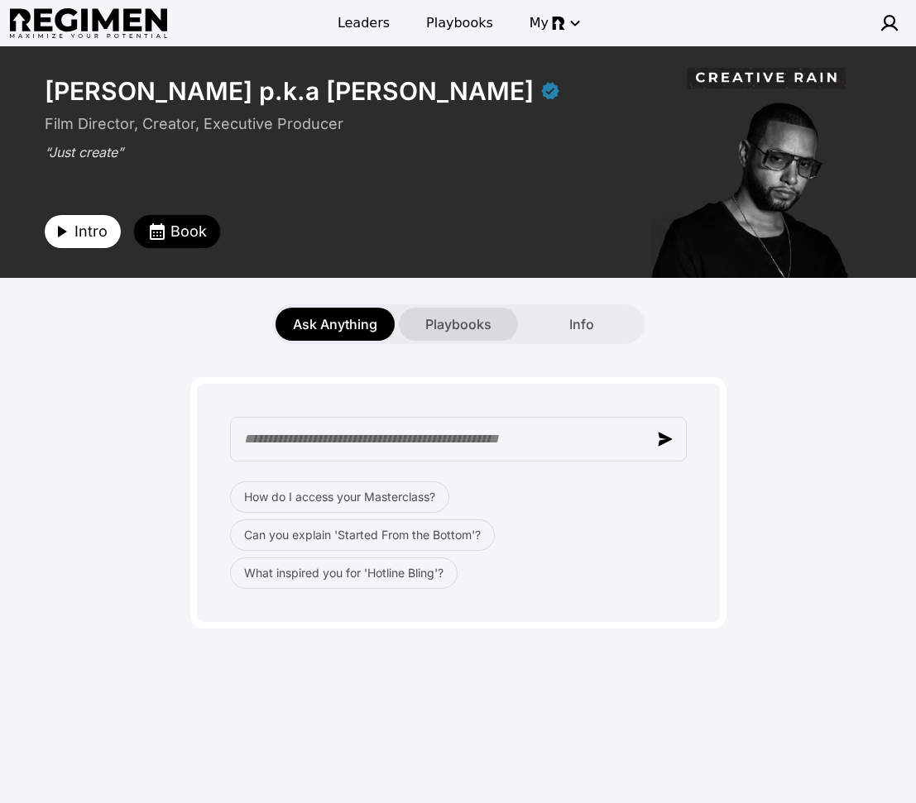
click at [466, 323] on span "Playbooks" at bounding box center [458, 324] width 66 height 20
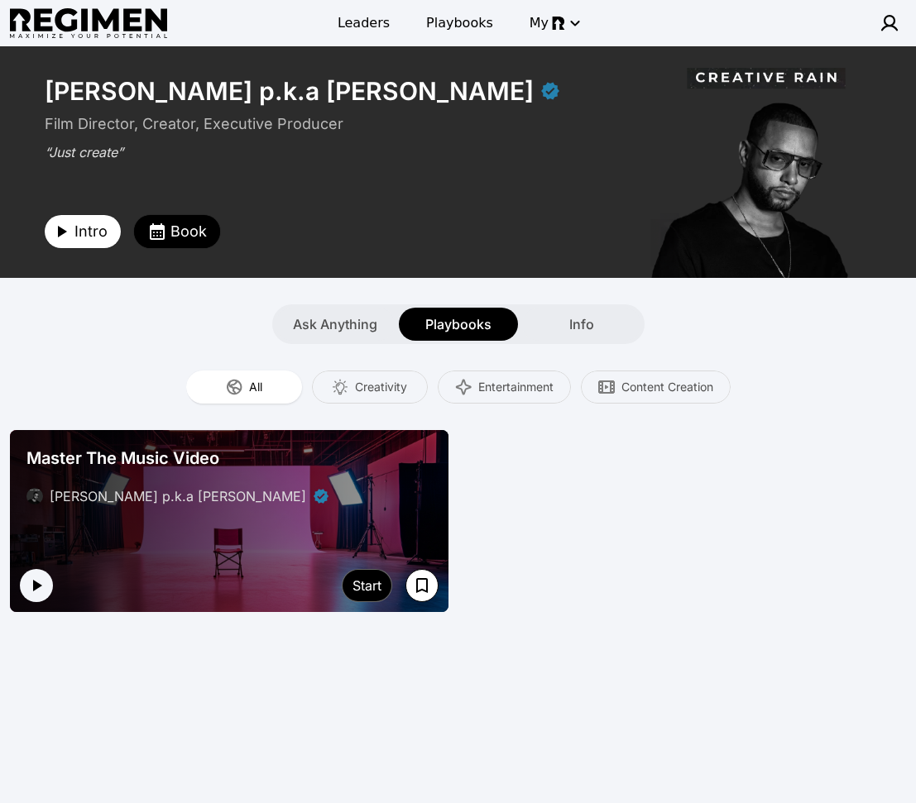
click at [290, 462] on div "Master The Music Video" at bounding box center [228, 458] width 405 height 23
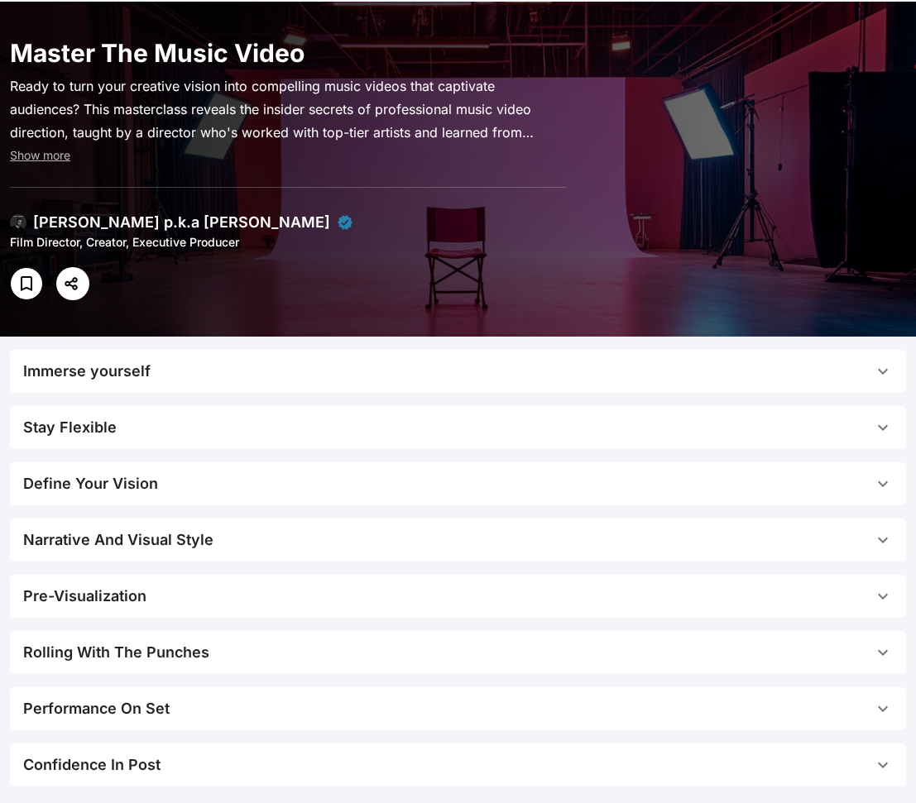
scroll to position [131, 0]
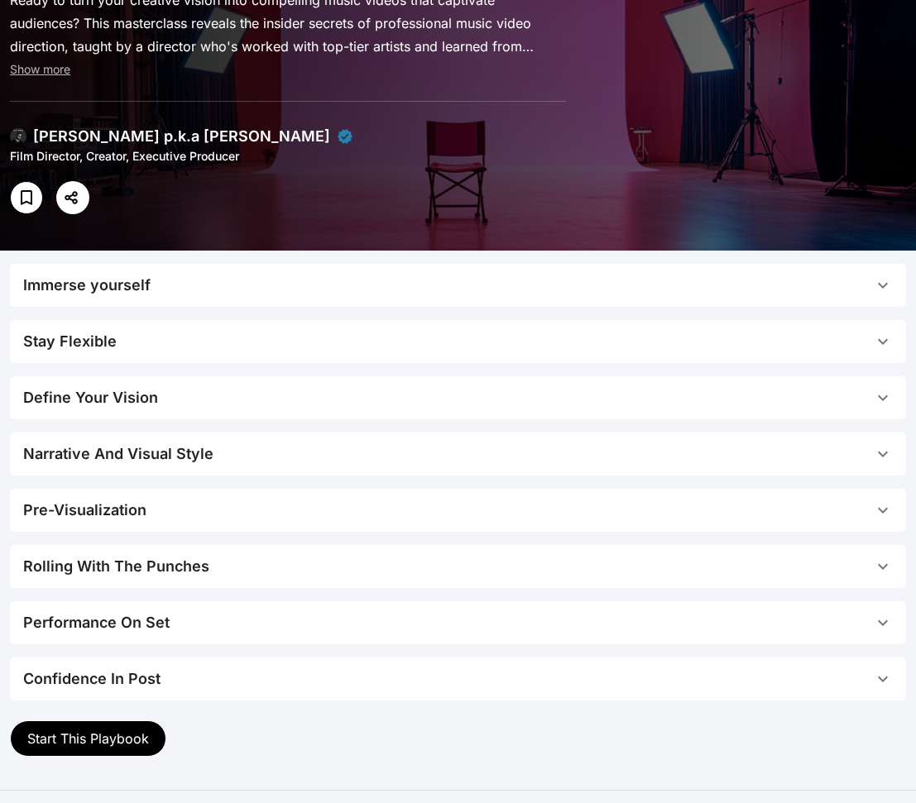
click at [348, 280] on span "Immerse yourself" at bounding box center [448, 285] width 850 height 23
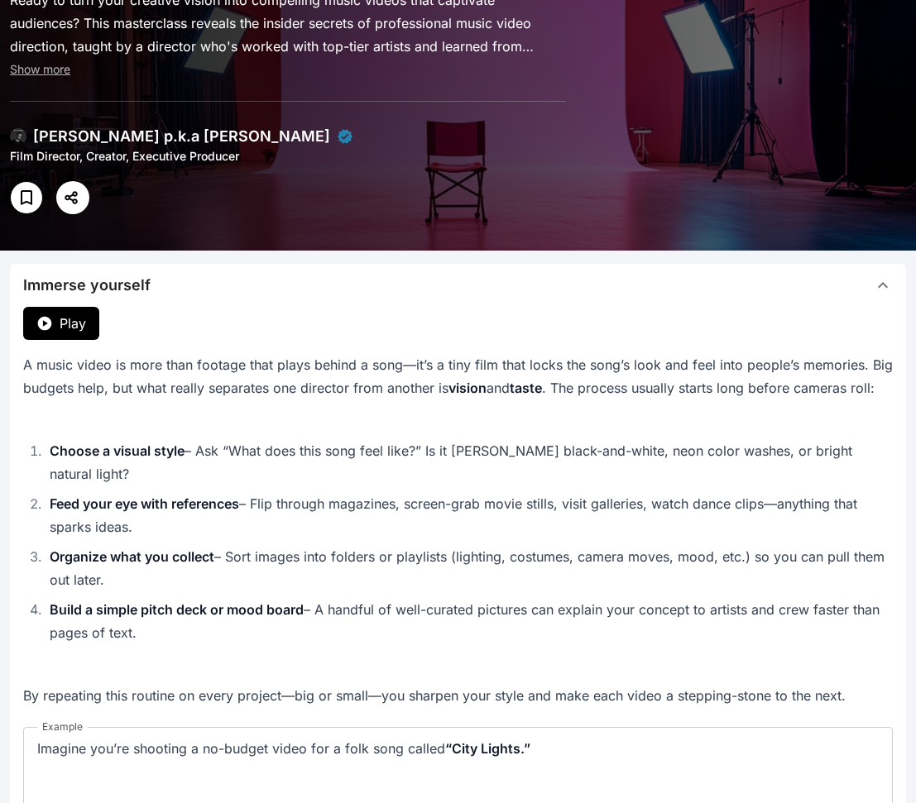
click at [357, 287] on span "Immerse yourself" at bounding box center [448, 285] width 850 height 23
click at [361, 285] on span "Immerse yourself" at bounding box center [448, 285] width 850 height 23
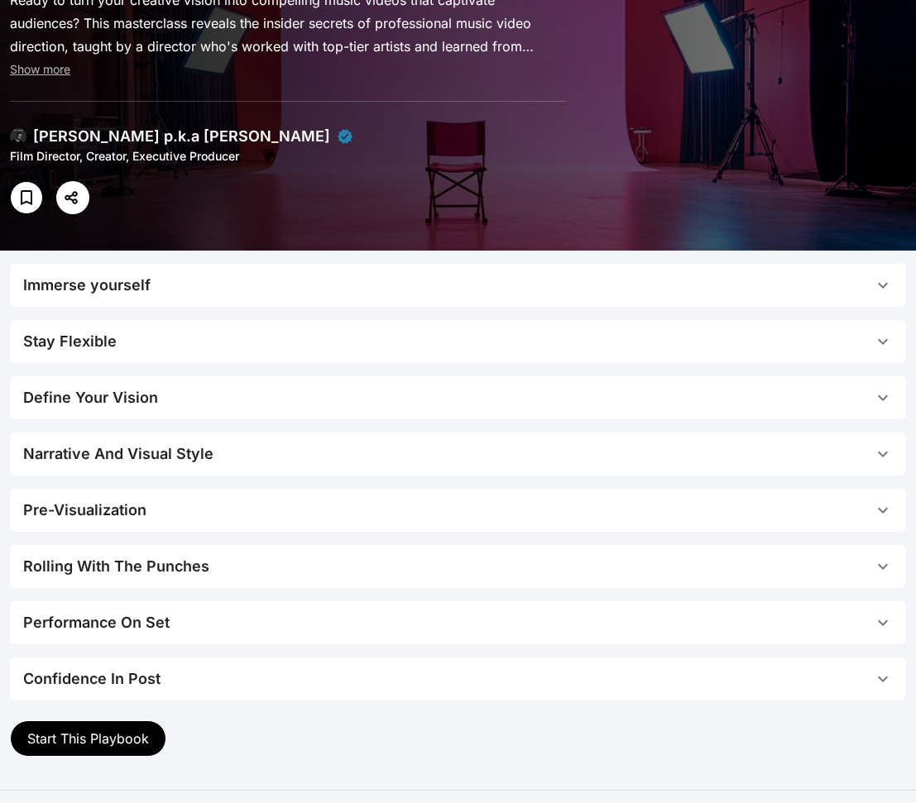
click at [332, 347] on span "Stay Flexible" at bounding box center [448, 341] width 850 height 23
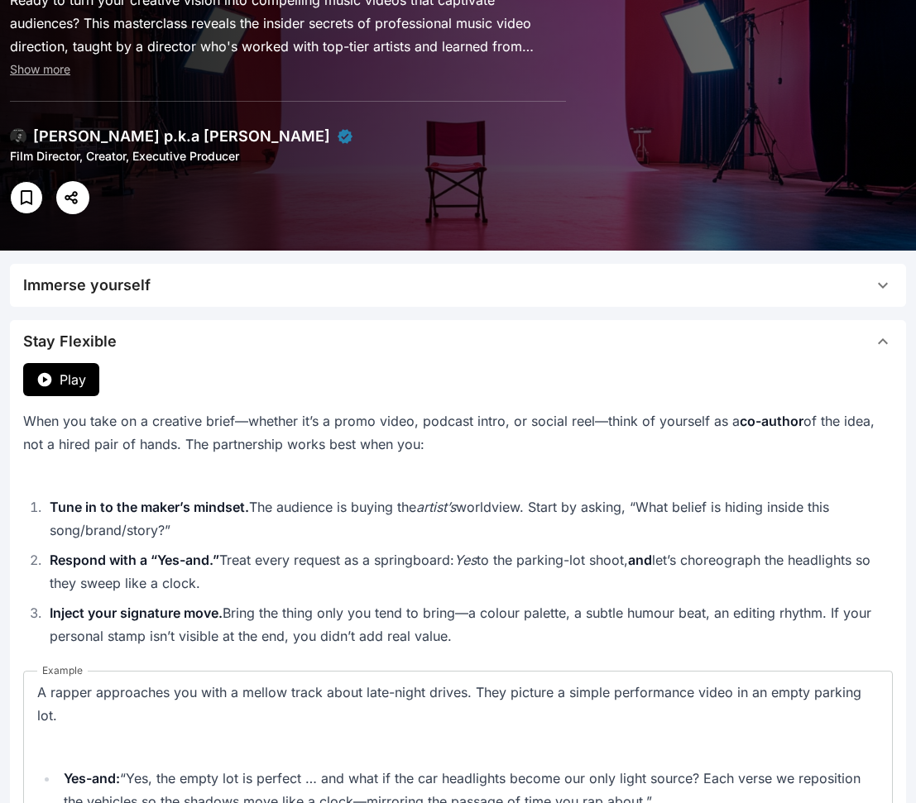
click at [73, 376] on span "Play" at bounding box center [73, 380] width 26 height 20
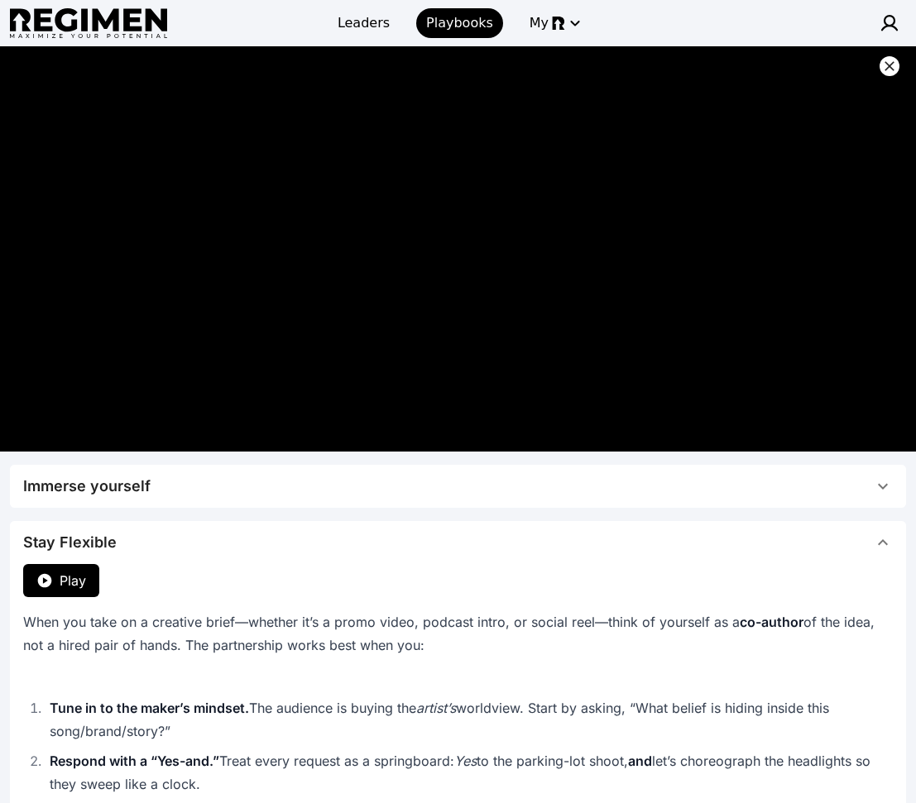
click at [830, 67] on button at bounding box center [889, 66] width 20 height 20
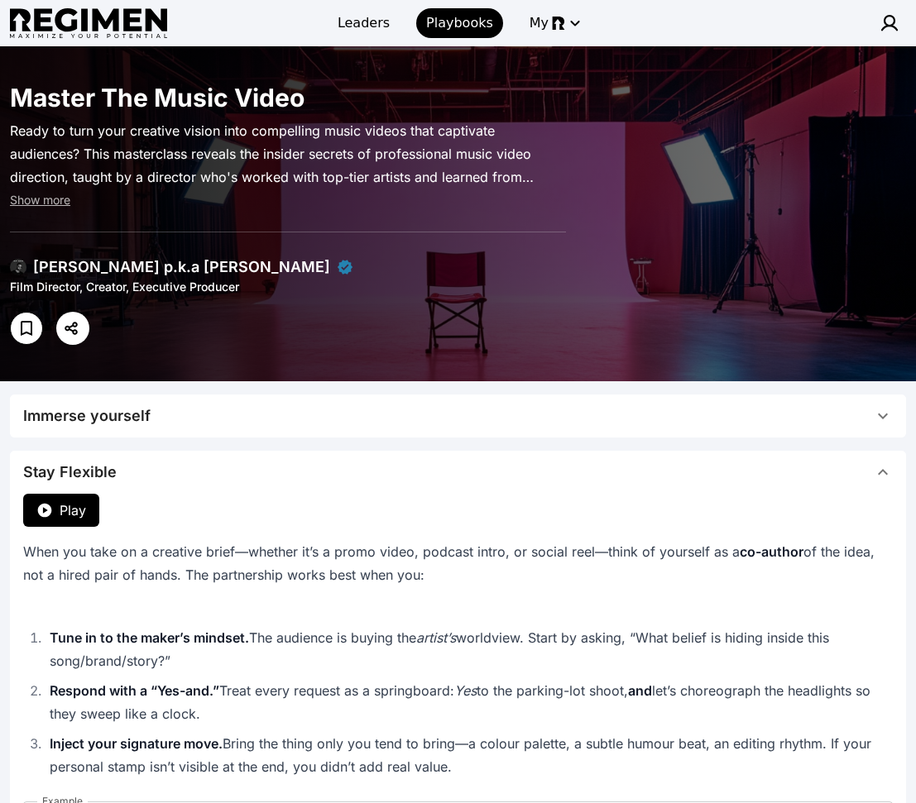
click at [287, 457] on button "Stay Flexible" at bounding box center [458, 472] width 896 height 43
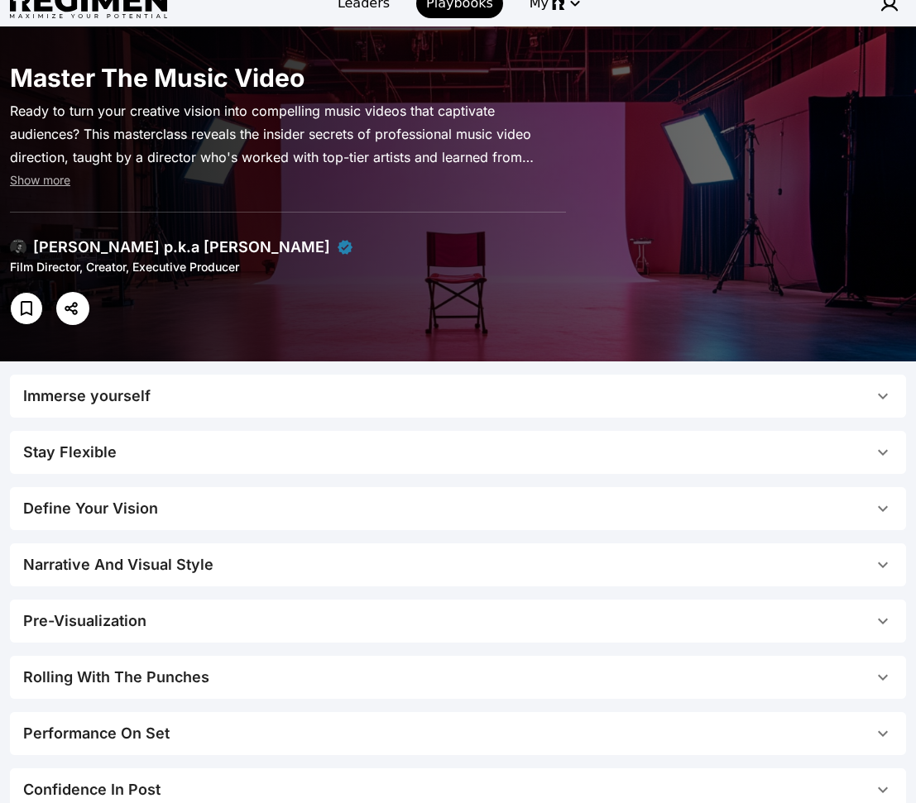
scroll to position [129, 0]
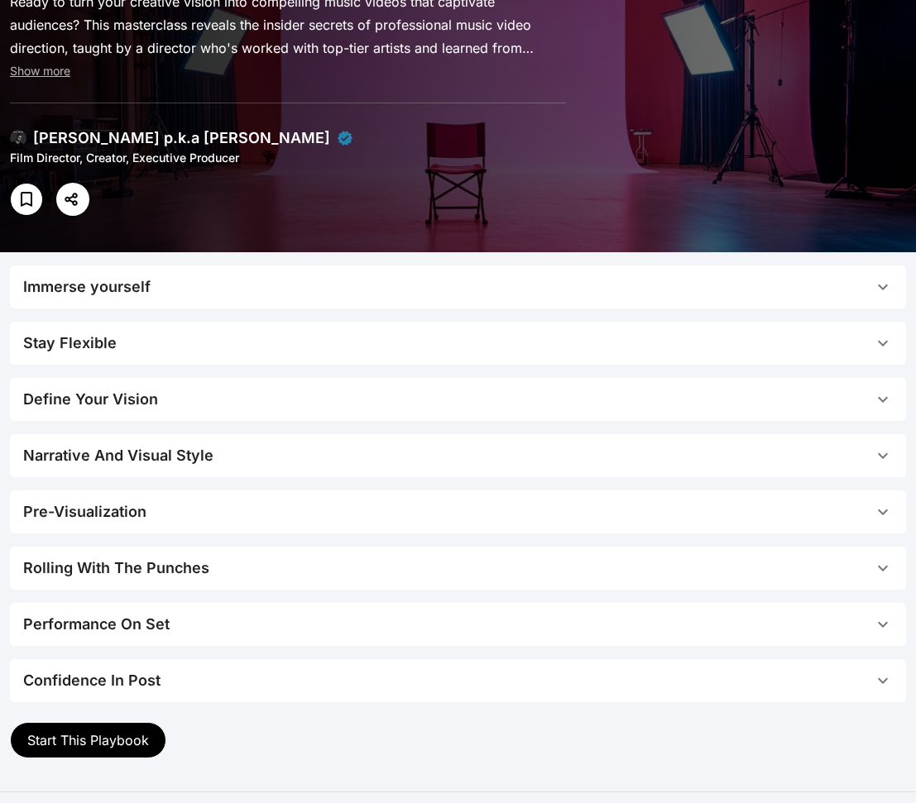
click at [300, 344] on span "Stay Flexible" at bounding box center [448, 343] width 850 height 23
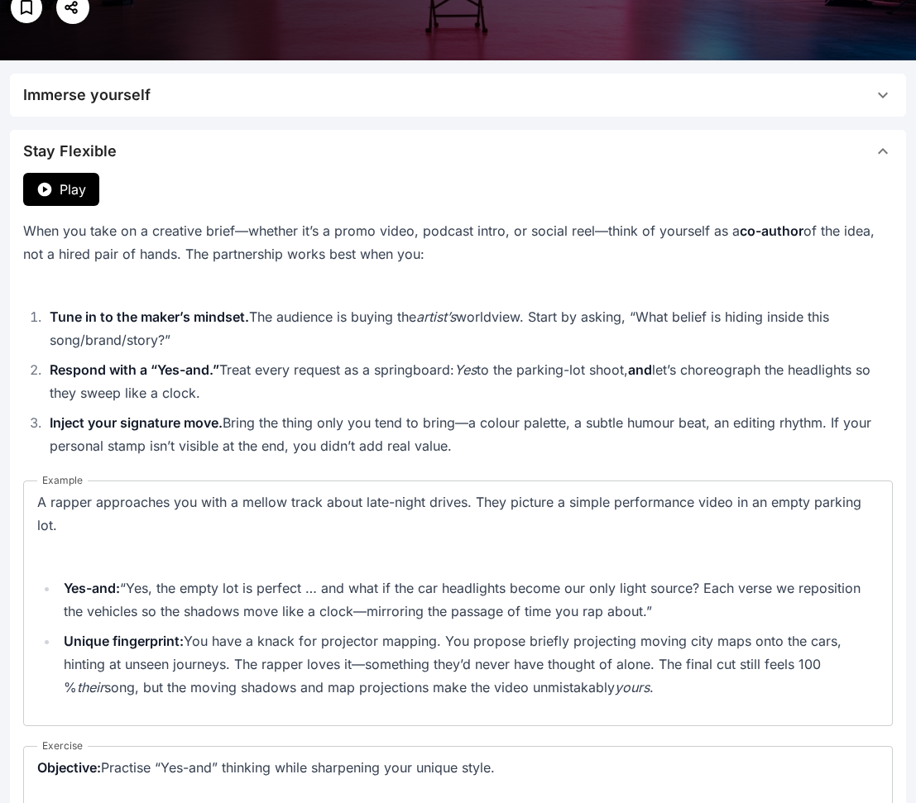
scroll to position [184, 0]
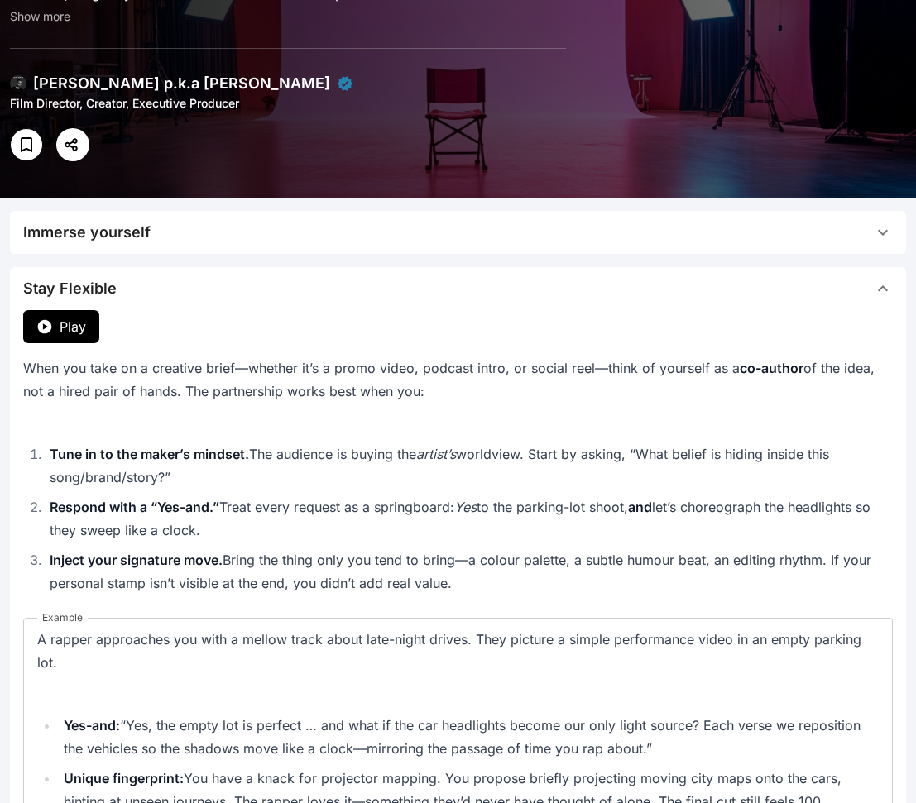
click at [340, 289] on span "Stay Flexible" at bounding box center [448, 288] width 850 height 23
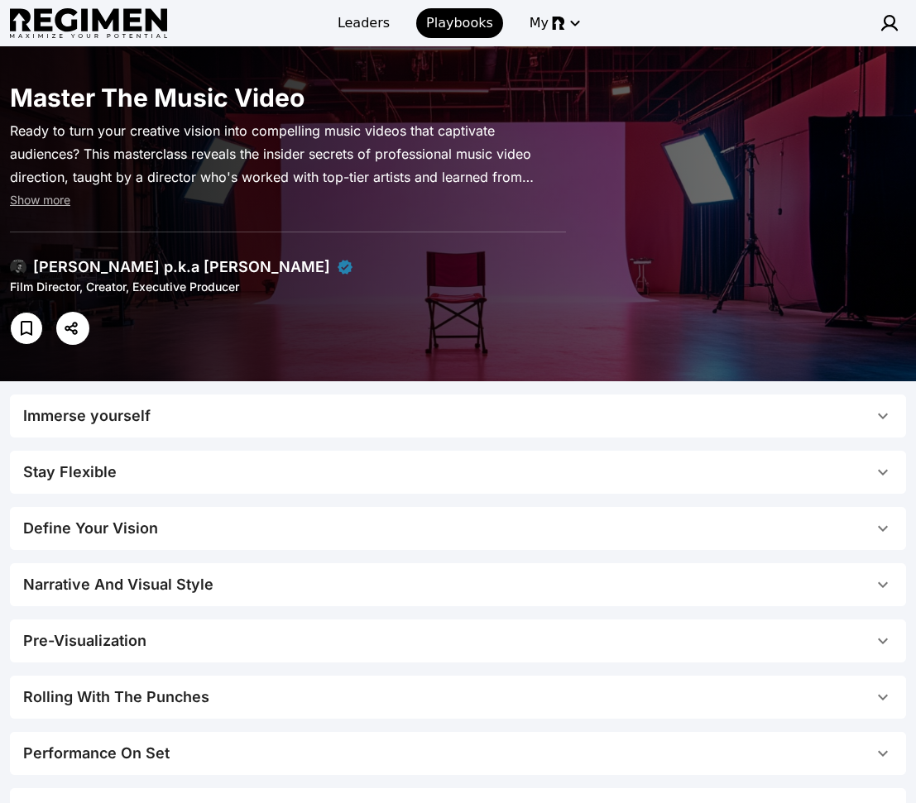
scroll to position [285, 0]
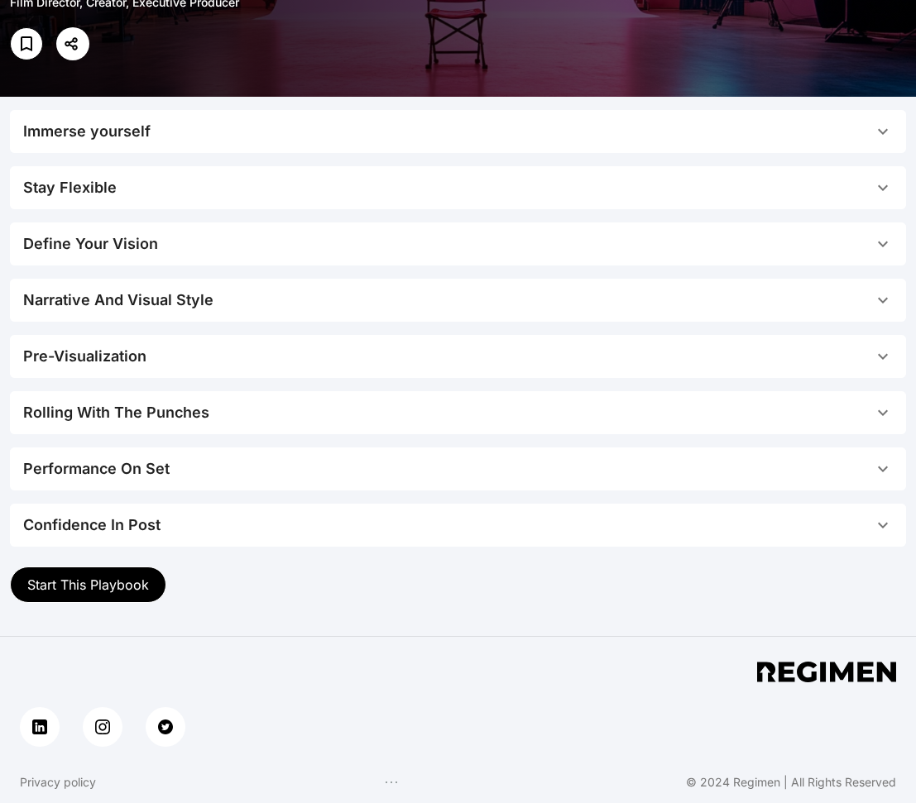
click at [126, 580] on span "Start This Playbook" at bounding box center [88, 585] width 122 height 17
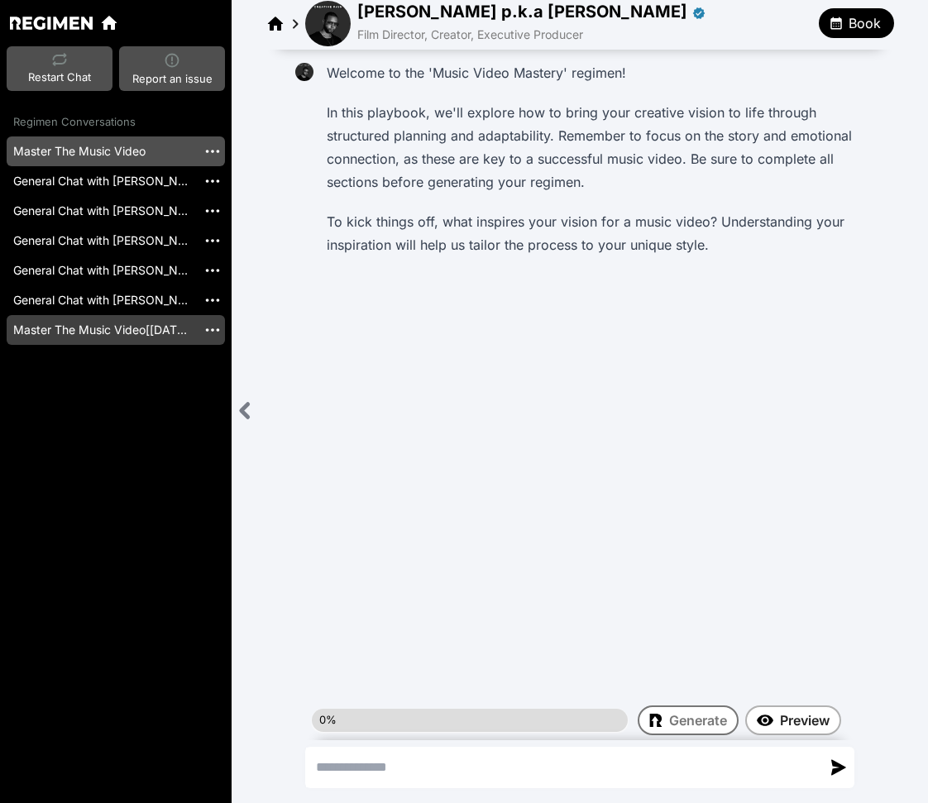
click at [142, 335] on link "Master The Music Video[[DATE]]" at bounding box center [102, 330] width 190 height 30
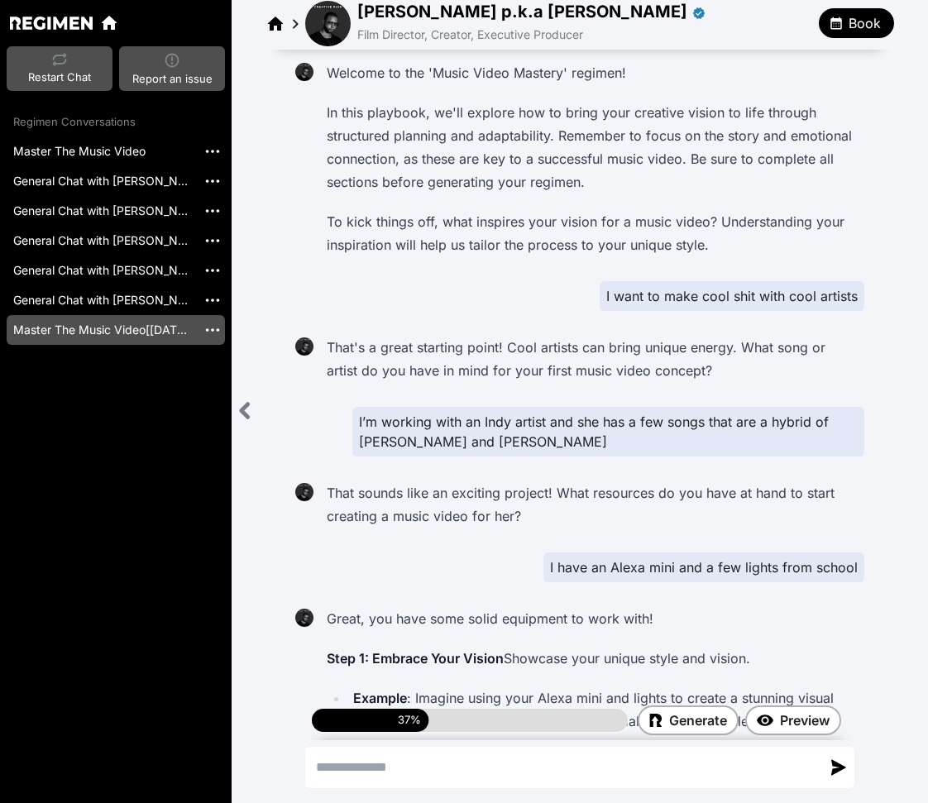
scroll to position [2382, 0]
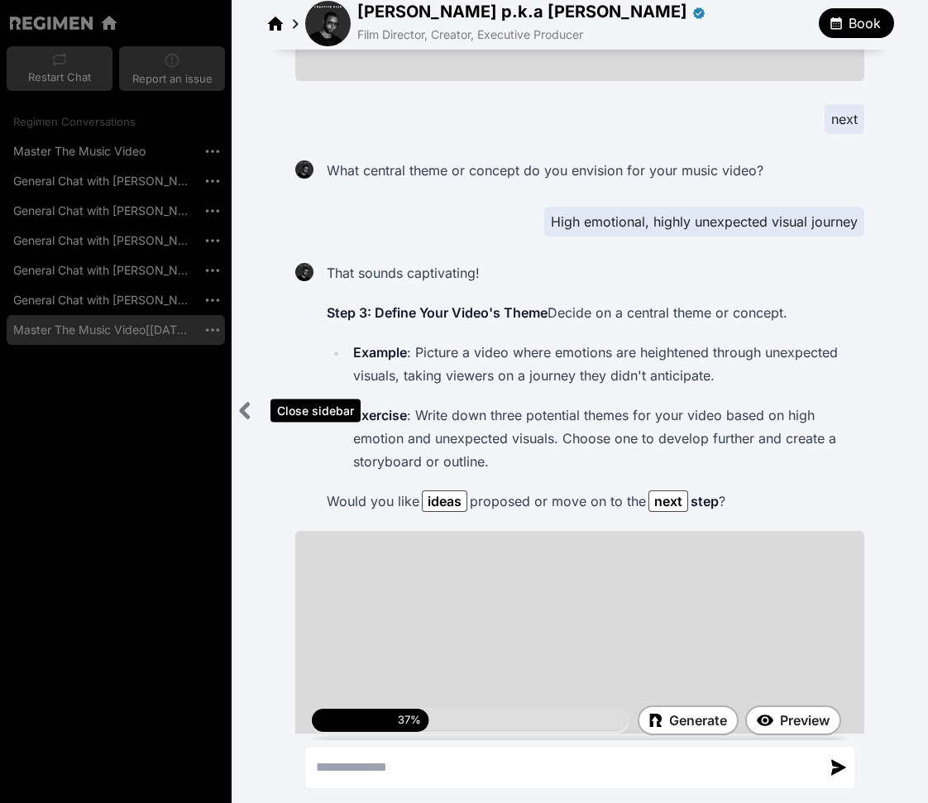
click at [246, 409] on icon "Close sidebar" at bounding box center [245, 410] width 21 height 21
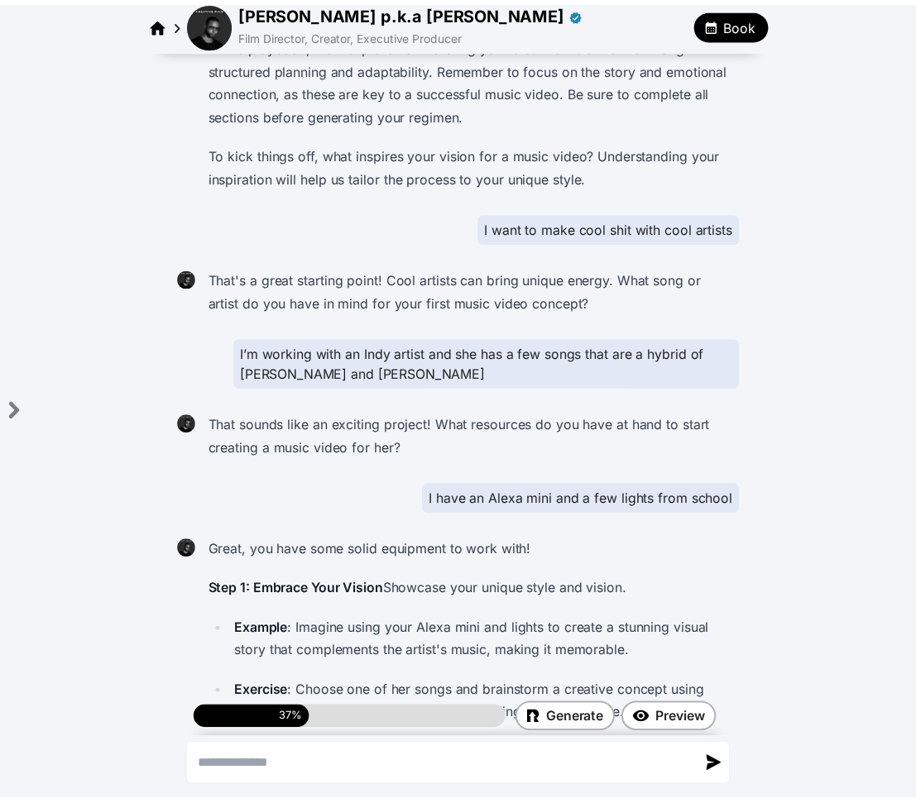
scroll to position [0, 0]
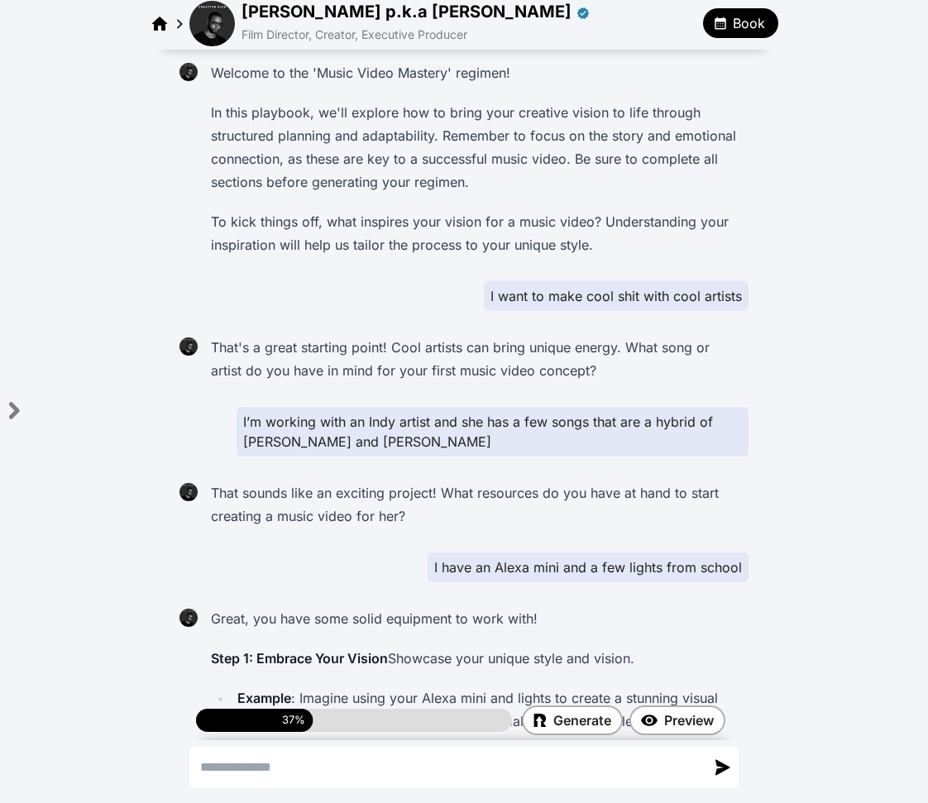
click at [725, 127] on p "In this playbook, we'll explore how to bring your creative vision to life throu…" at bounding box center [476, 147] width 531 height 93
click at [773, 22] on button "Book" at bounding box center [740, 23] width 75 height 30
click at [802, 67] on span "Book 1:1 Session" at bounding box center [808, 60] width 177 height 20
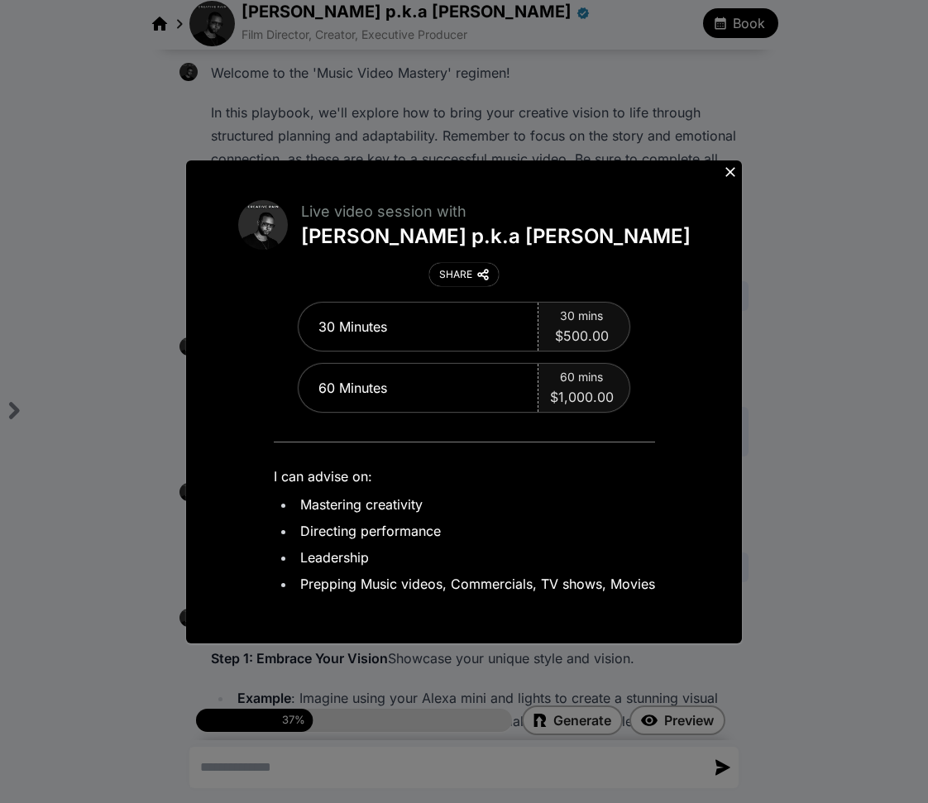
click at [730, 170] on icon at bounding box center [730, 172] width 10 height 10
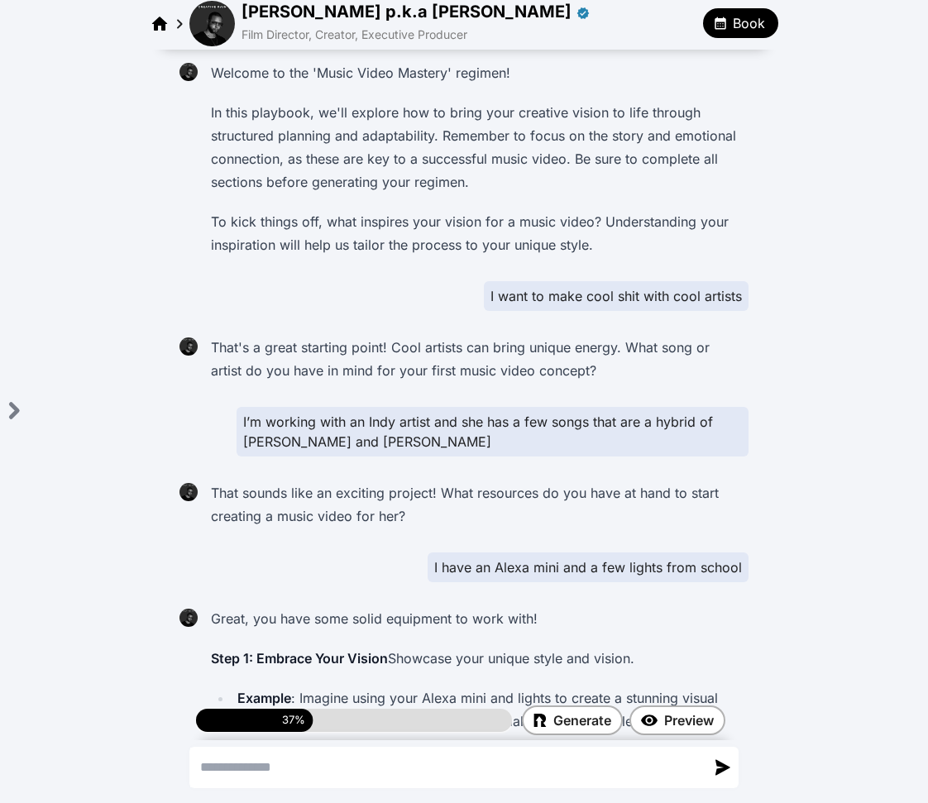
click at [224, 20] on img at bounding box center [211, 23] width 45 height 45
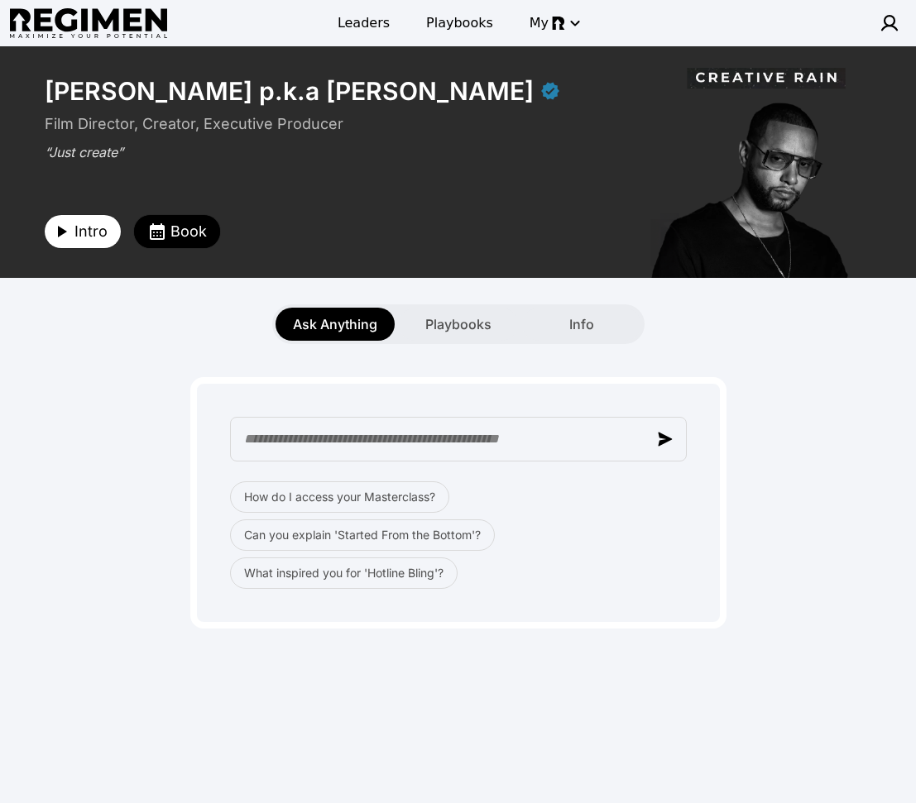
click at [786, 357] on div "How do I access your Masterclass? Can you explain 'Started From the Bottom'? Wh…" at bounding box center [458, 486] width 896 height 285
click at [356, 14] on span "Leaders" at bounding box center [363, 23] width 52 height 20
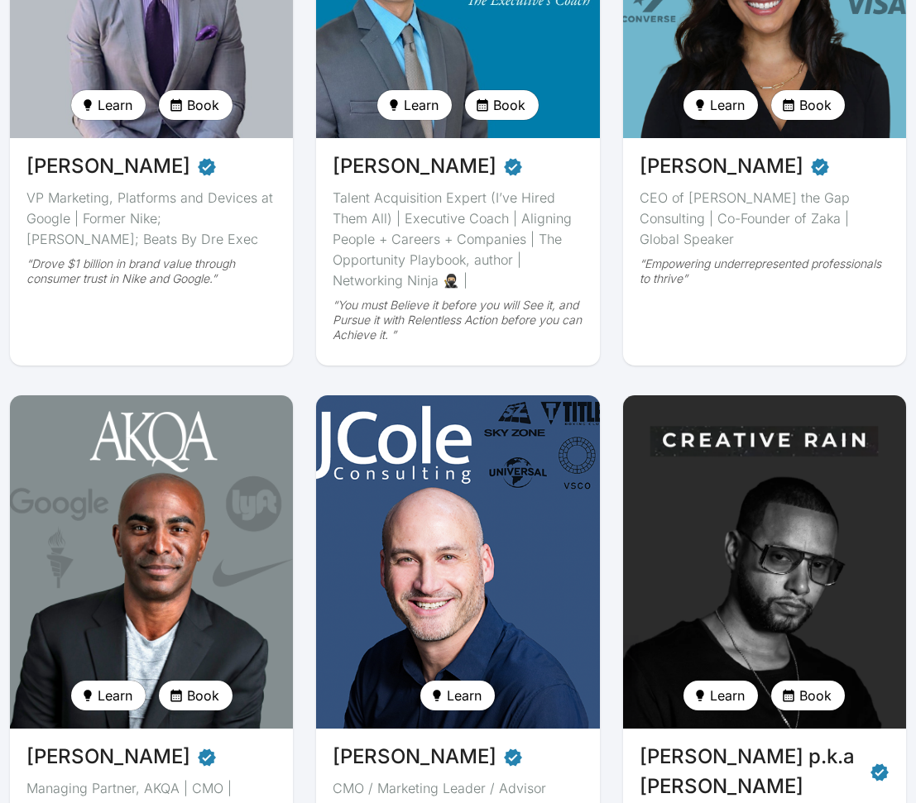
scroll to position [31, 0]
